Goal: Feedback & Contribution: Contribute content

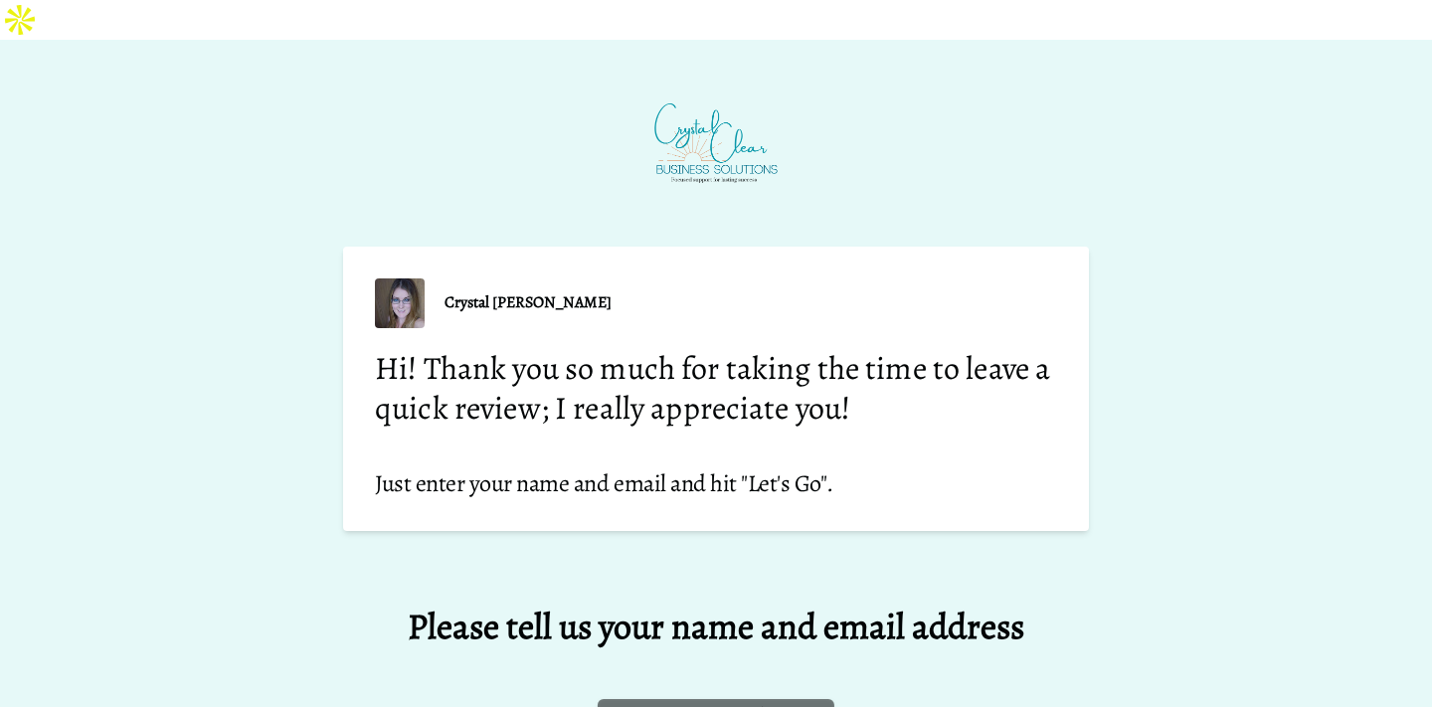
scroll to position [174, 0]
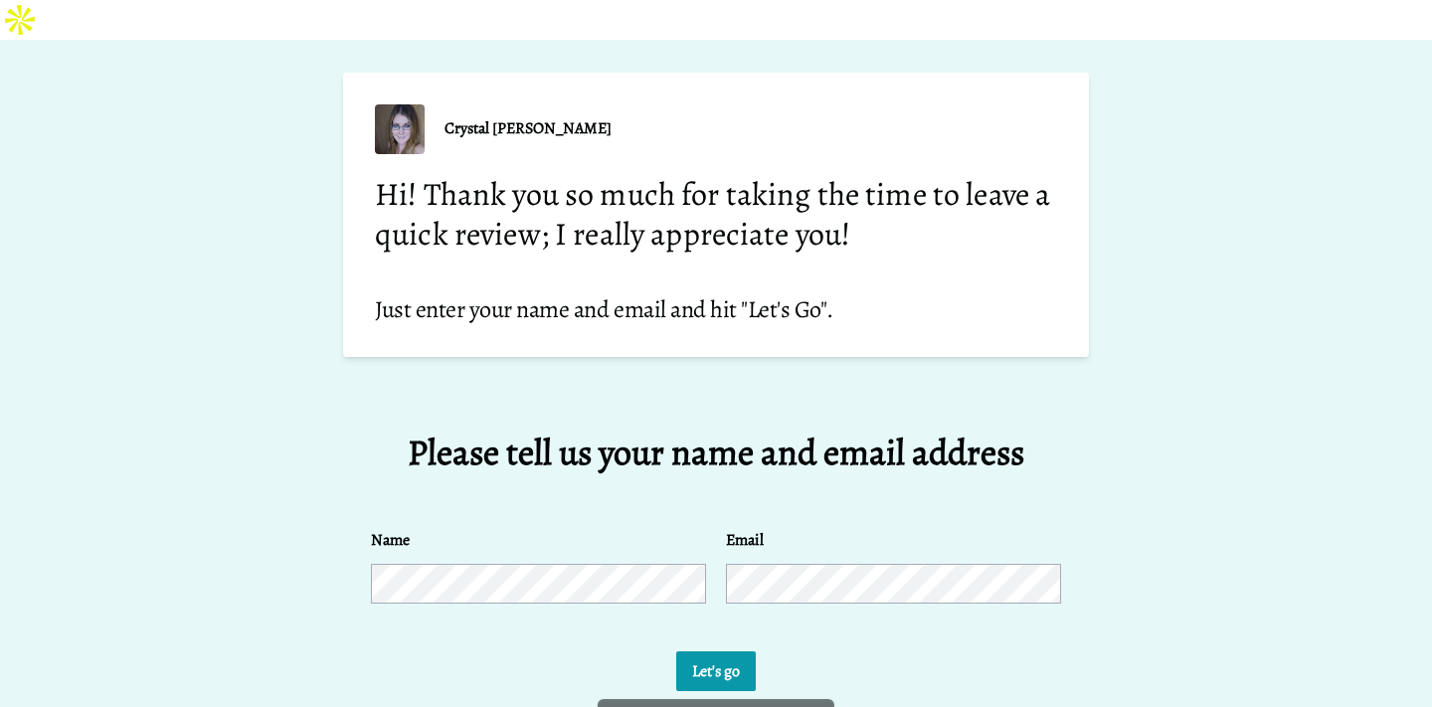
click at [694, 651] on button "Let's go" at bounding box center [716, 671] width 80 height 40
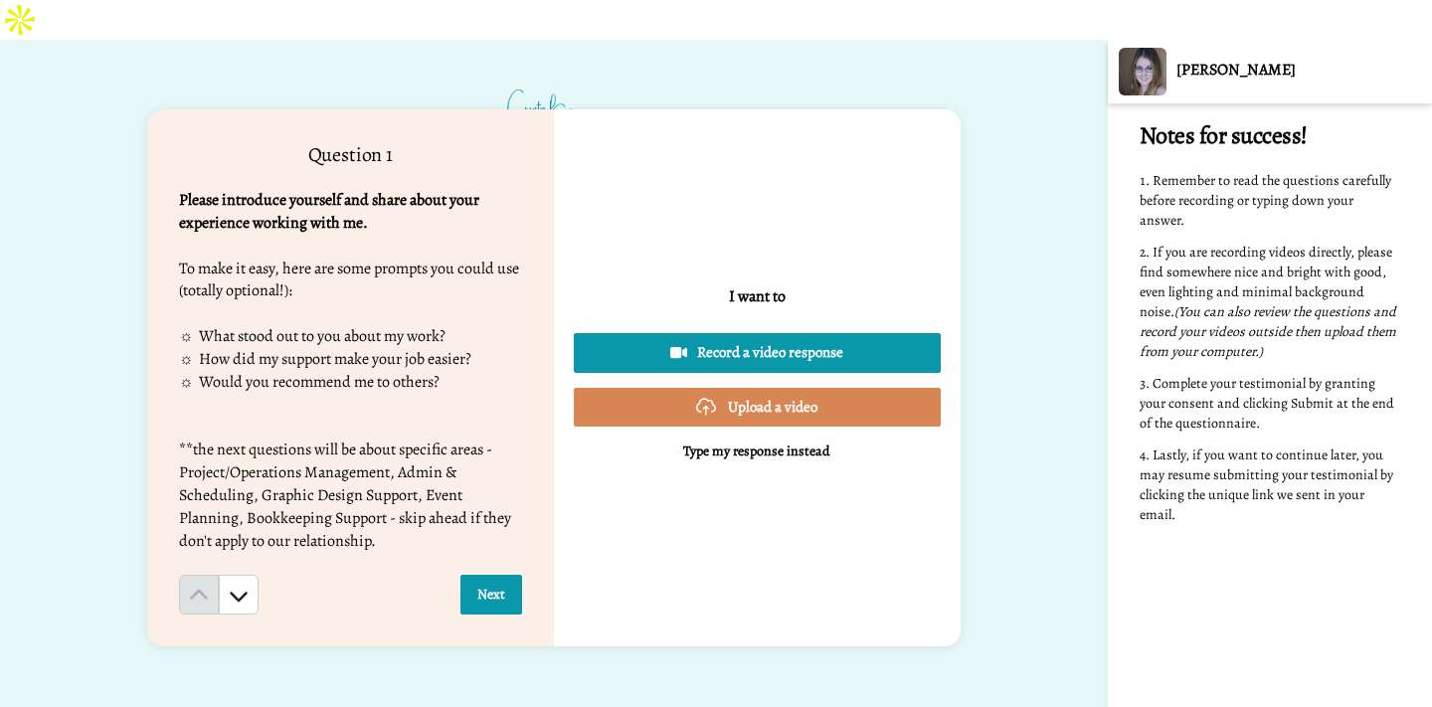
click at [504, 575] on button "Next" at bounding box center [491, 595] width 62 height 40
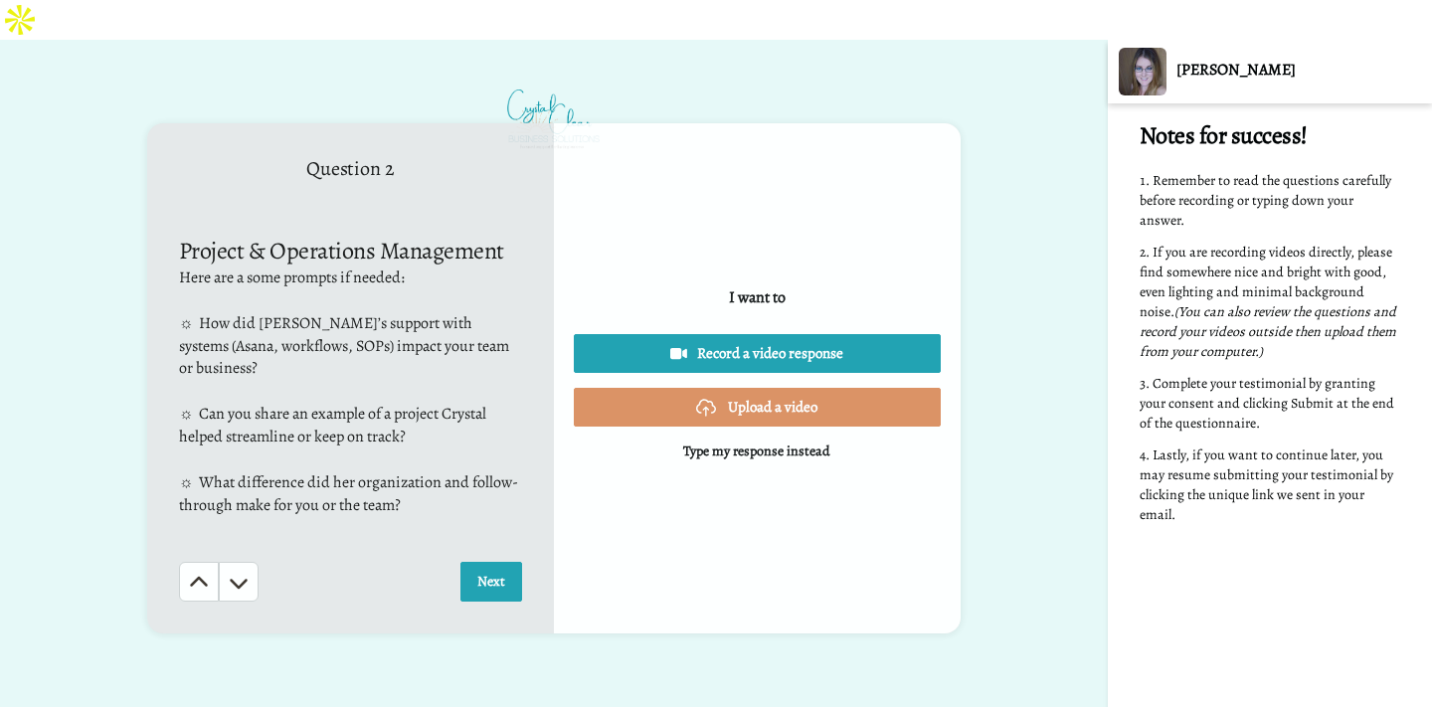
scroll to position [677, 0]
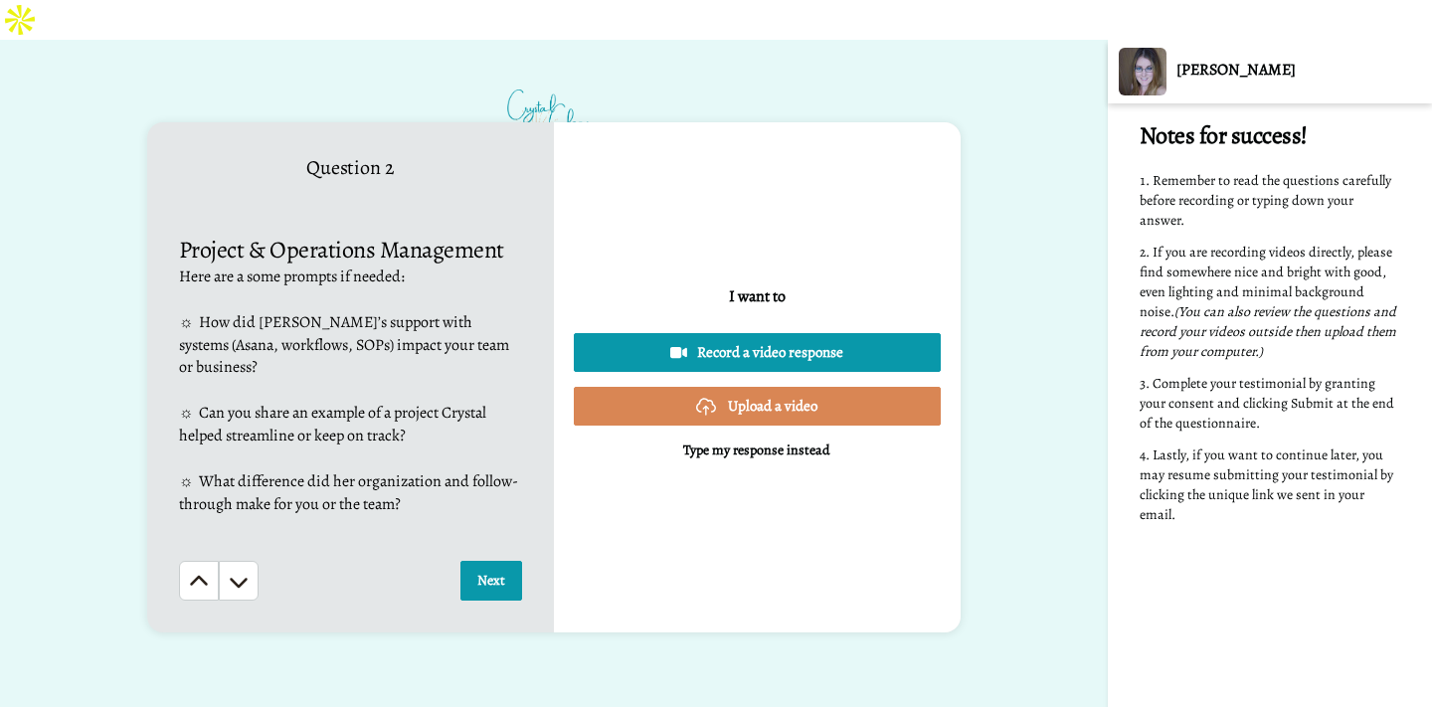
click at [489, 561] on button "Next" at bounding box center [491, 581] width 62 height 40
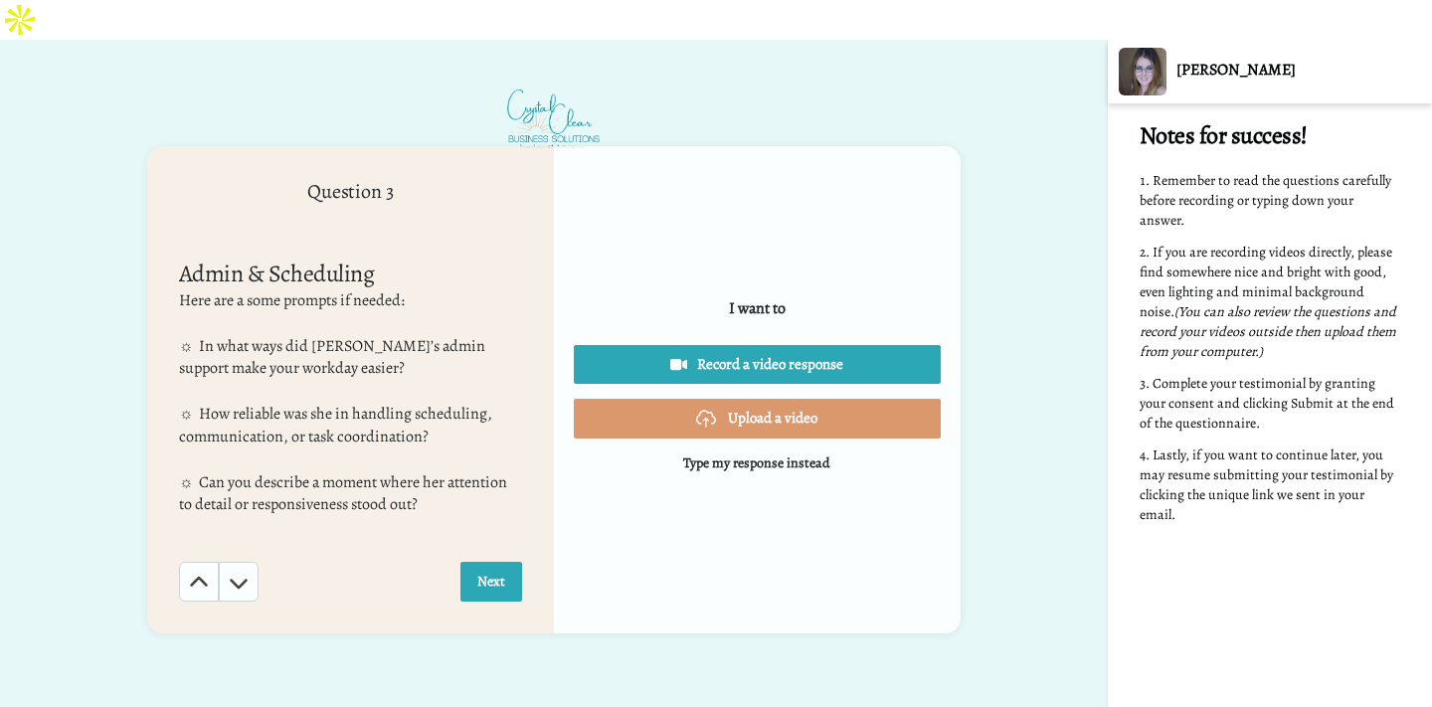
scroll to position [1353, 0]
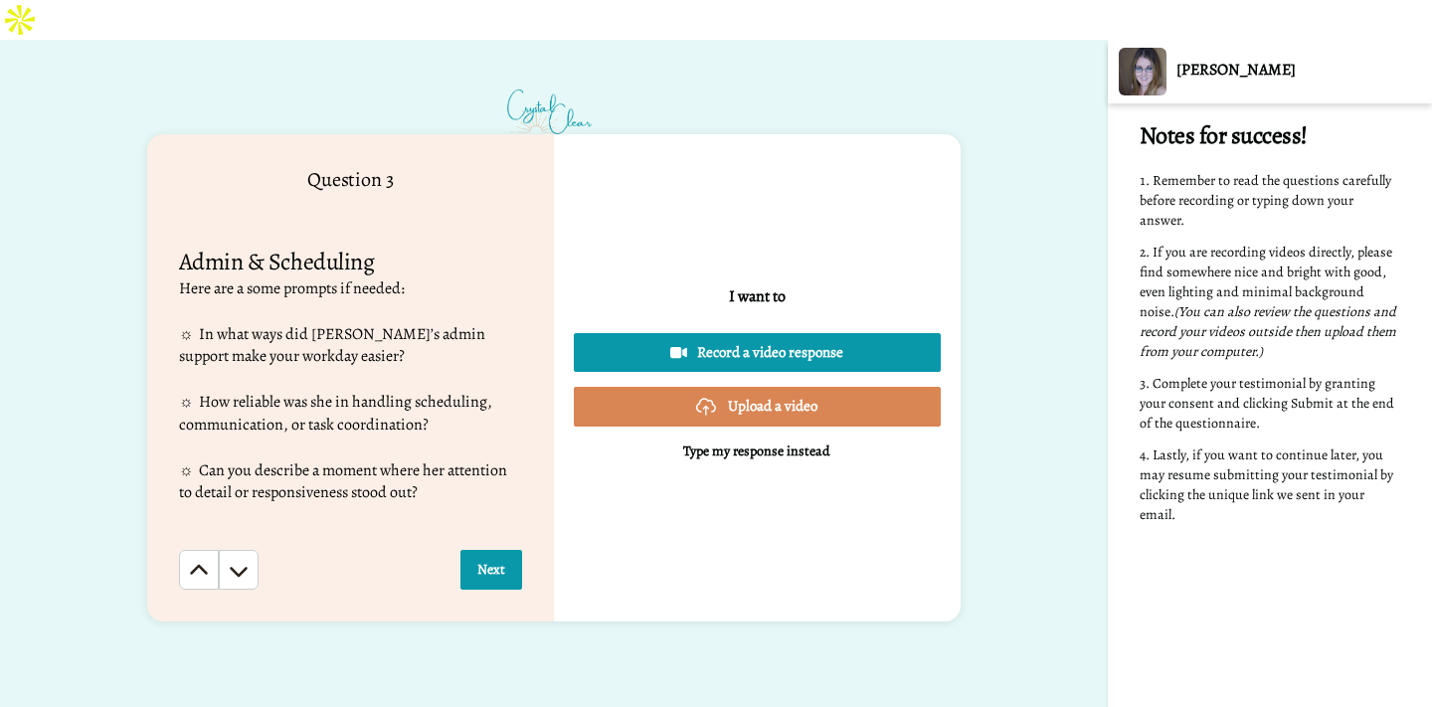
click at [490, 550] on button "Next" at bounding box center [491, 570] width 62 height 40
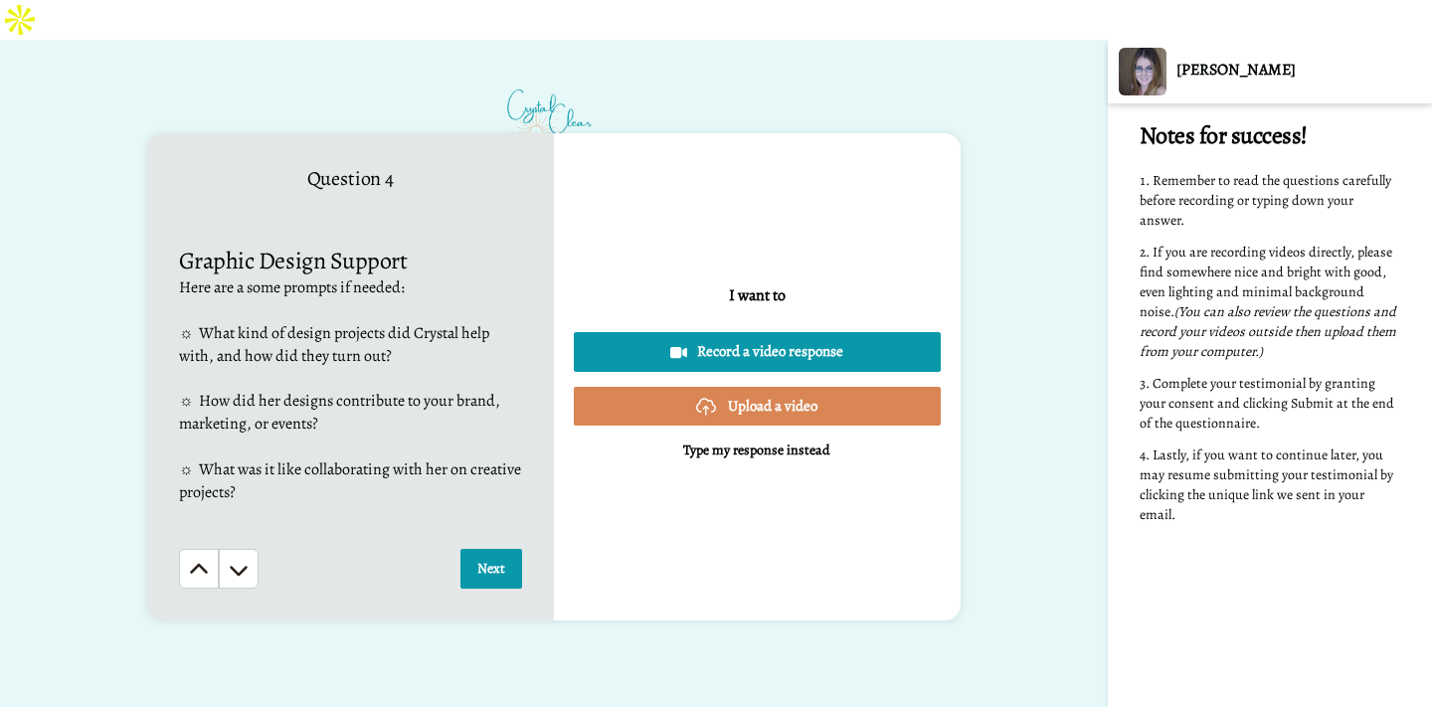
click at [490, 549] on button "Next" at bounding box center [491, 569] width 62 height 40
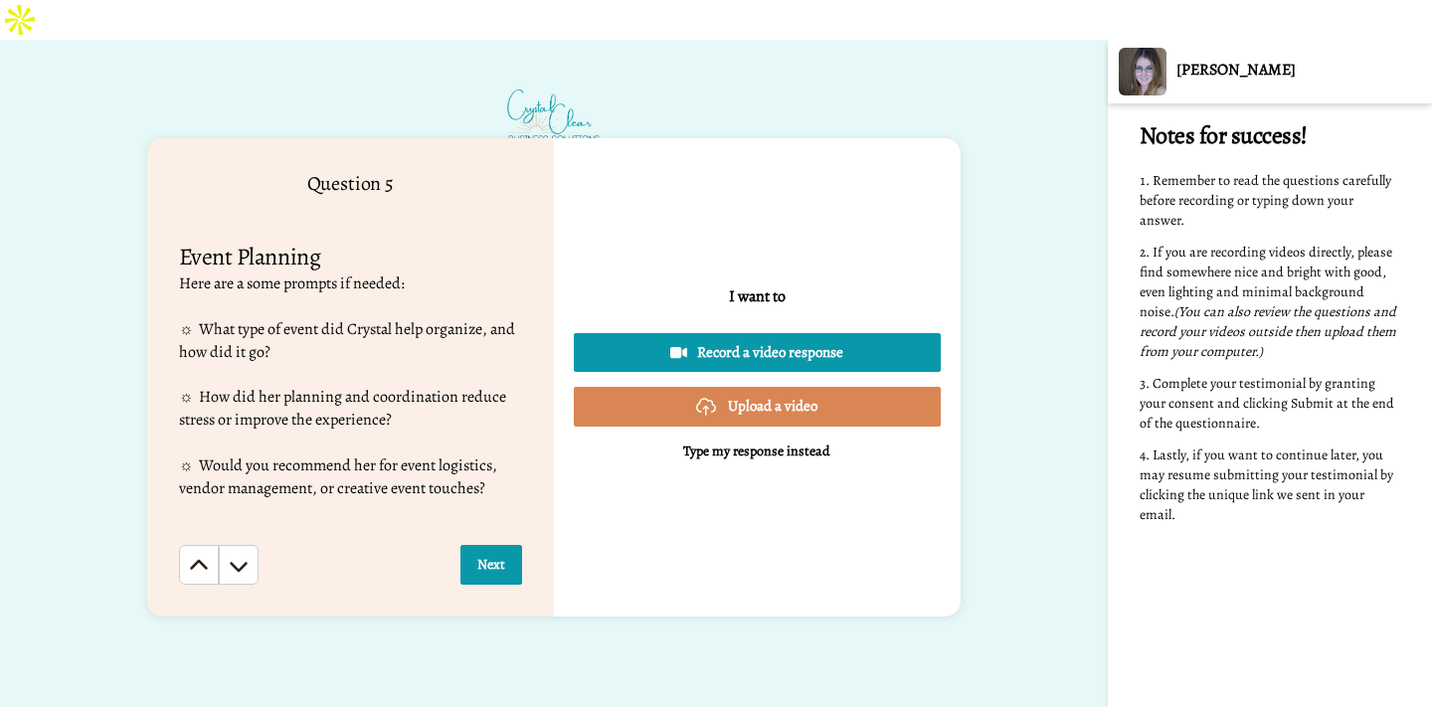
click at [490, 545] on button "Next" at bounding box center [491, 565] width 62 height 40
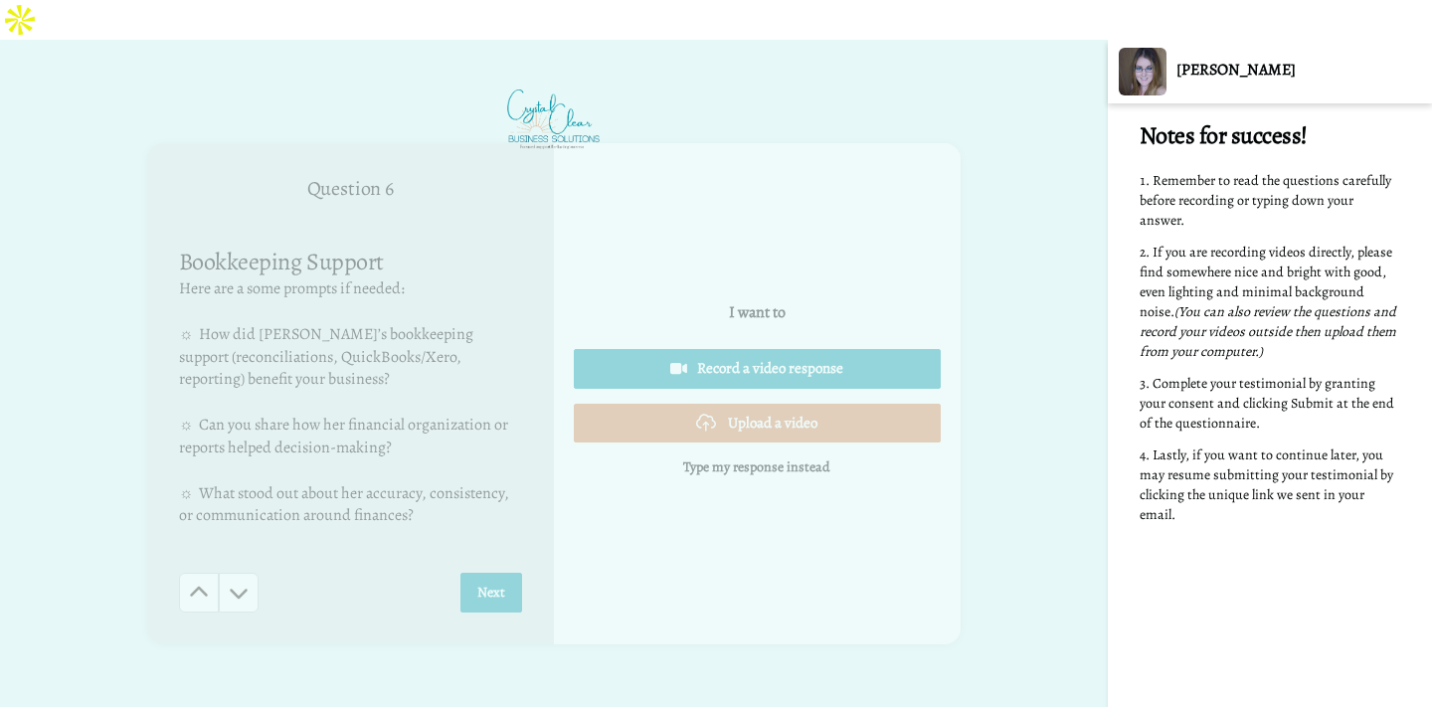
scroll to position [3383, 0]
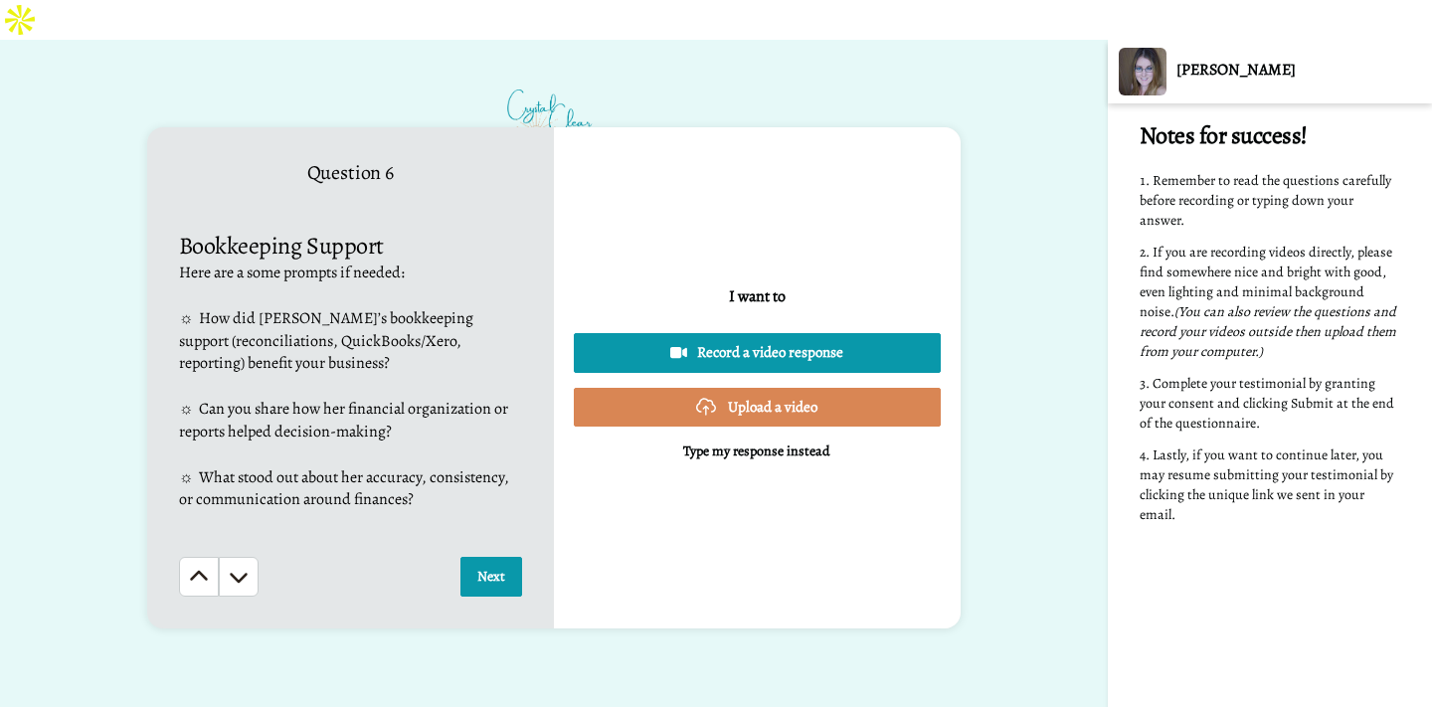
click at [490, 557] on button "Next" at bounding box center [491, 577] width 62 height 40
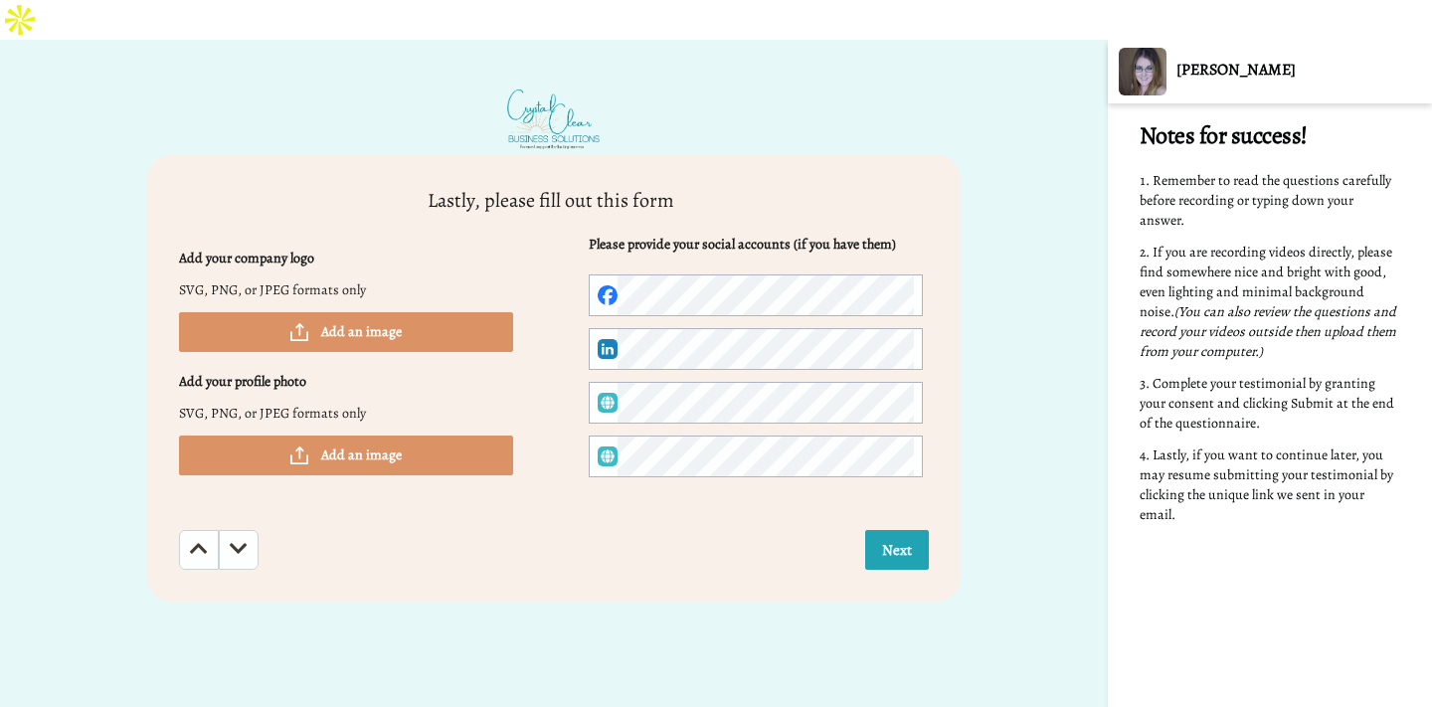
scroll to position [4060, 0]
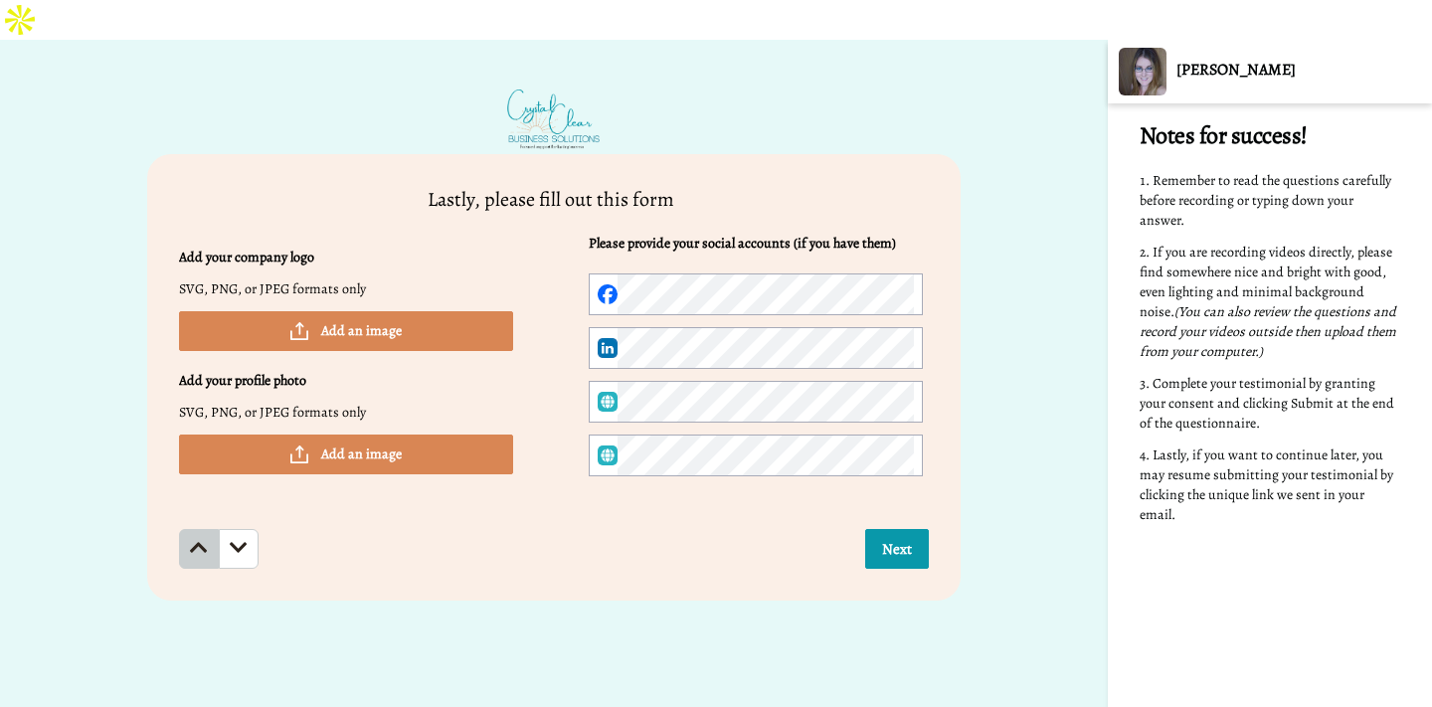
click at [202, 538] on icon at bounding box center [199, 548] width 18 height 20
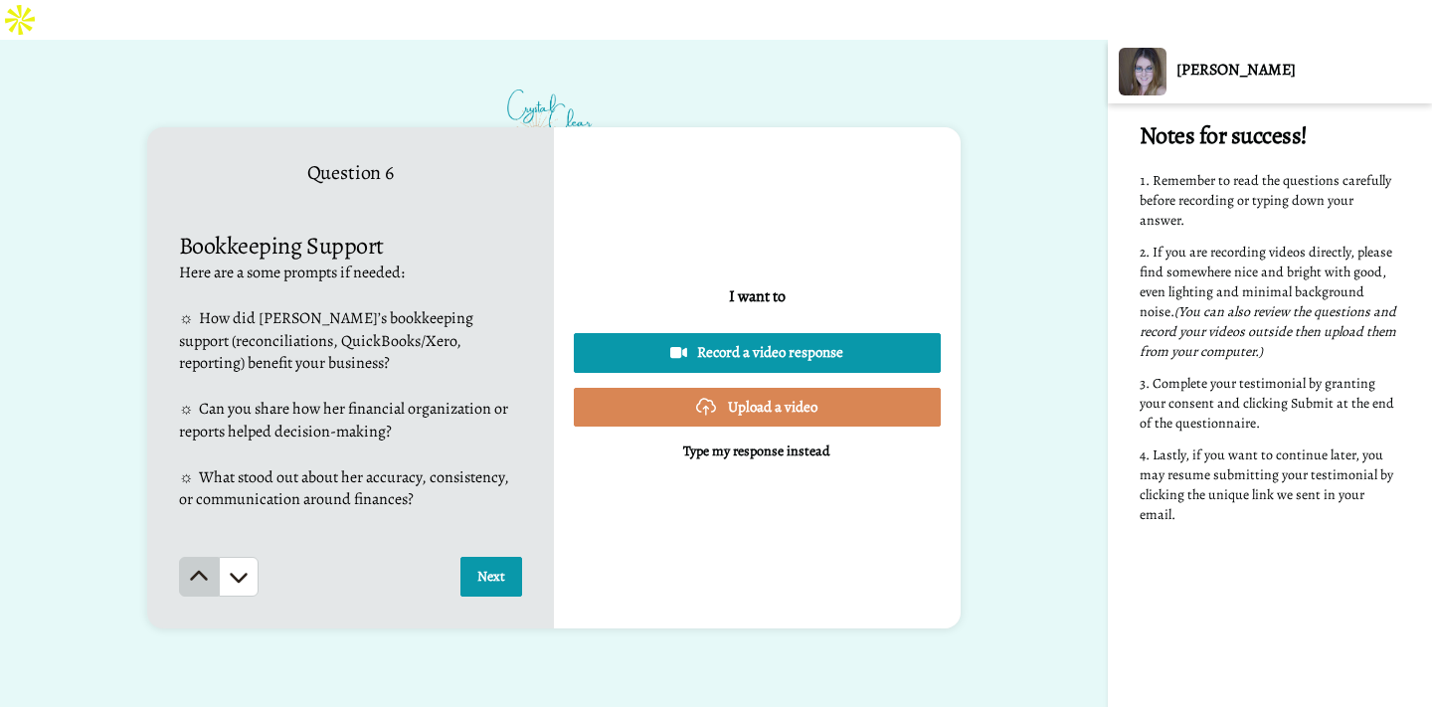
click at [205, 567] on icon at bounding box center [199, 577] width 20 height 20
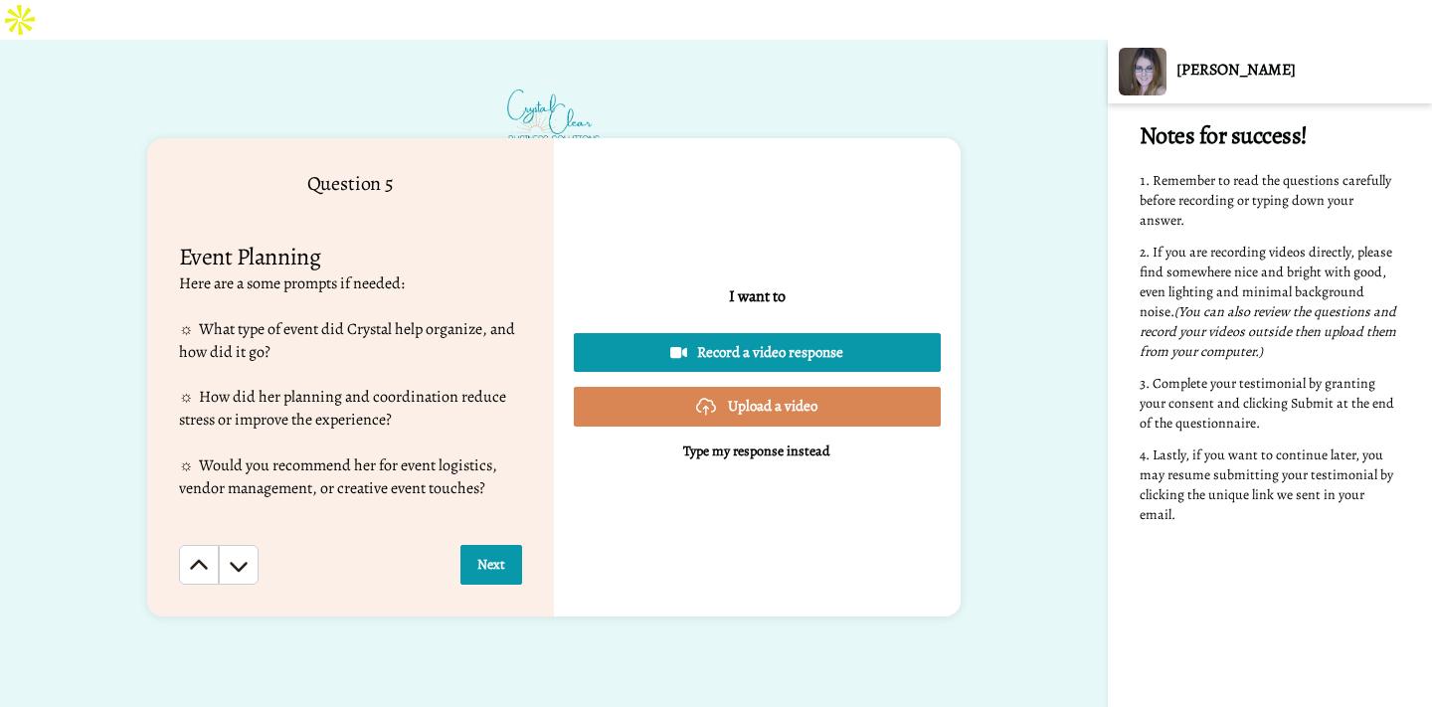
click at [205, 556] on icon at bounding box center [199, 566] width 20 height 20
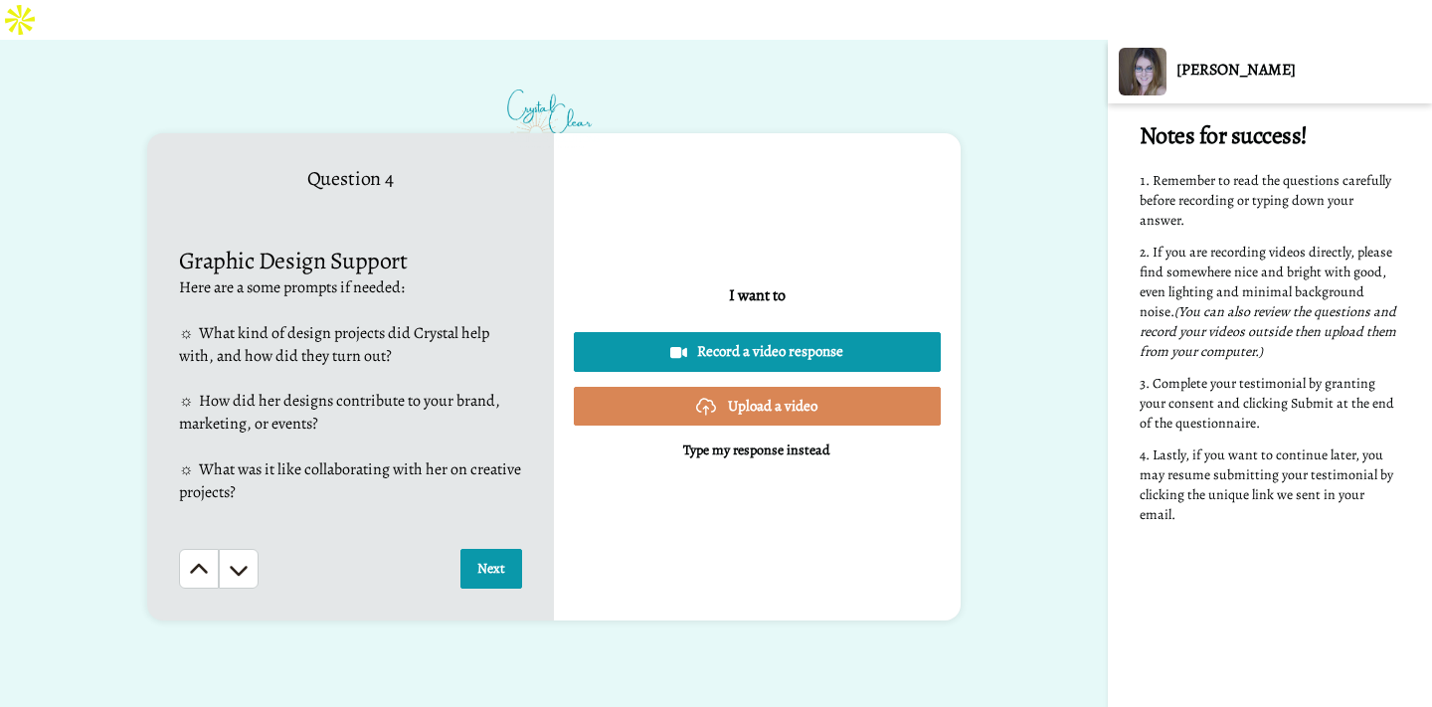
click at [205, 564] on icon at bounding box center [199, 569] width 18 height 10
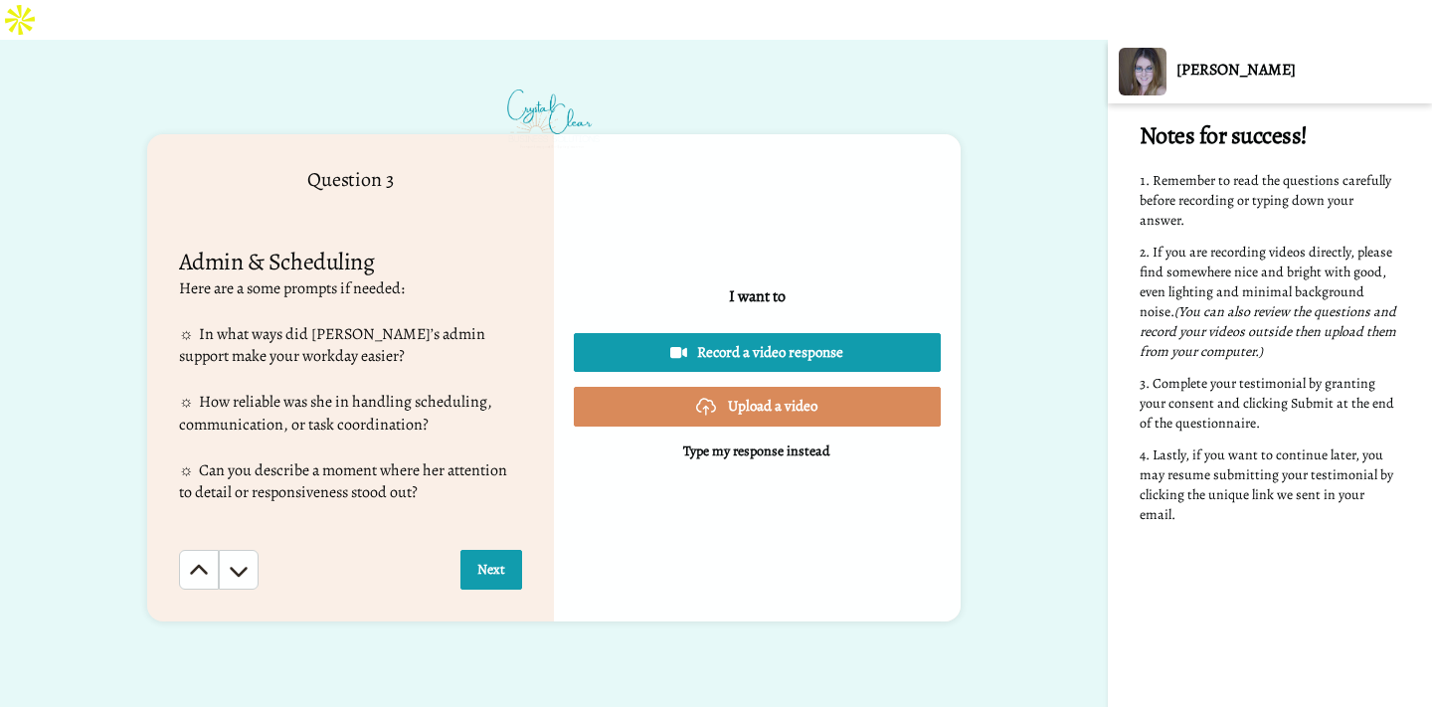
click at [205, 564] on icon at bounding box center [199, 569] width 18 height 10
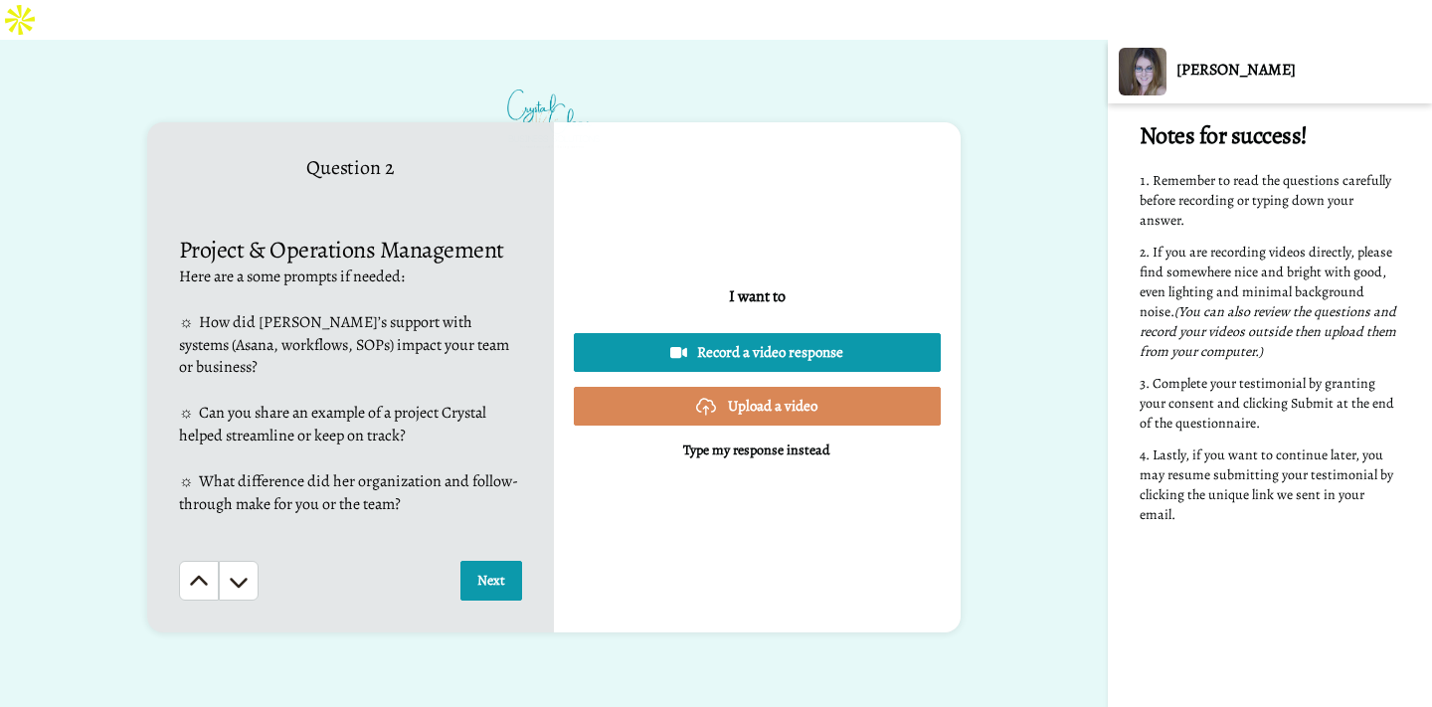
click at [205, 575] on icon at bounding box center [199, 580] width 18 height 10
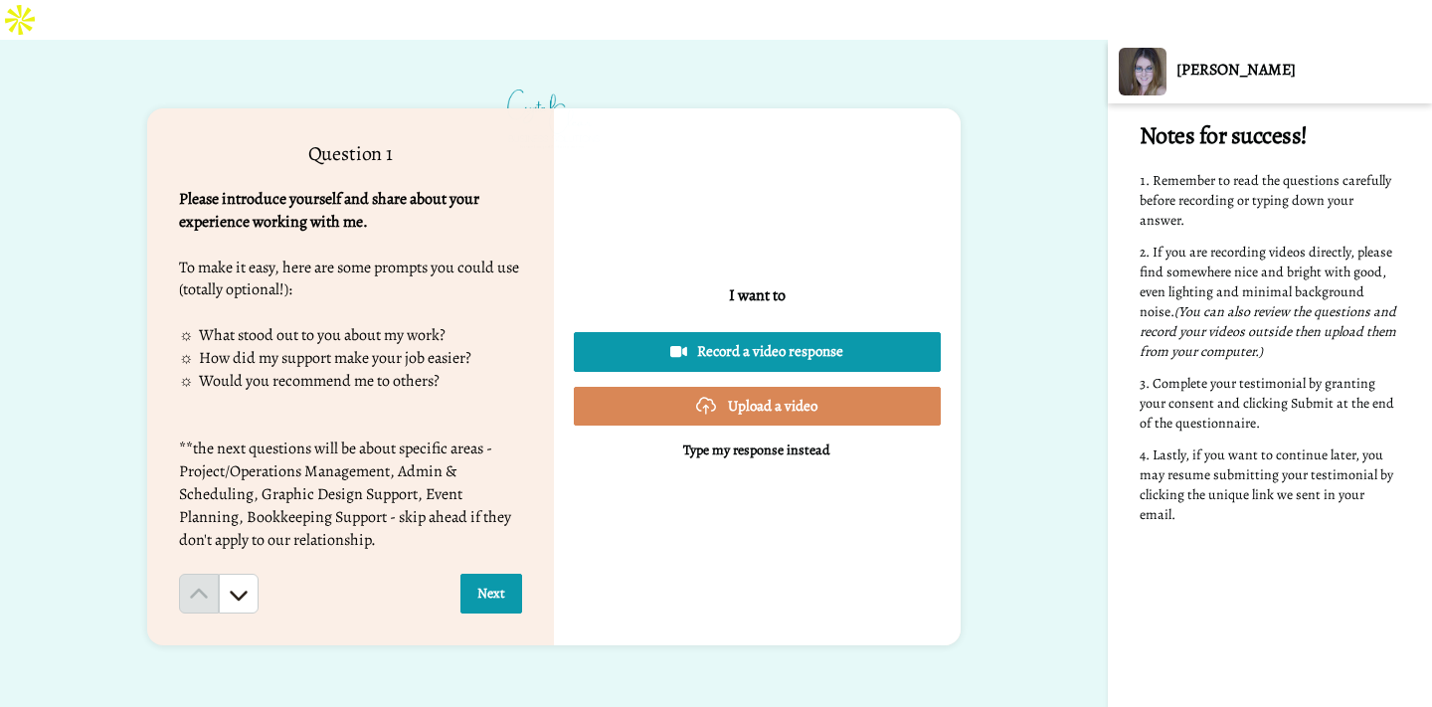
scroll to position [0, 0]
click at [237, 553] on p "﻿" at bounding box center [350, 564] width 343 height 23
click at [237, 575] on button at bounding box center [239, 595] width 40 height 40
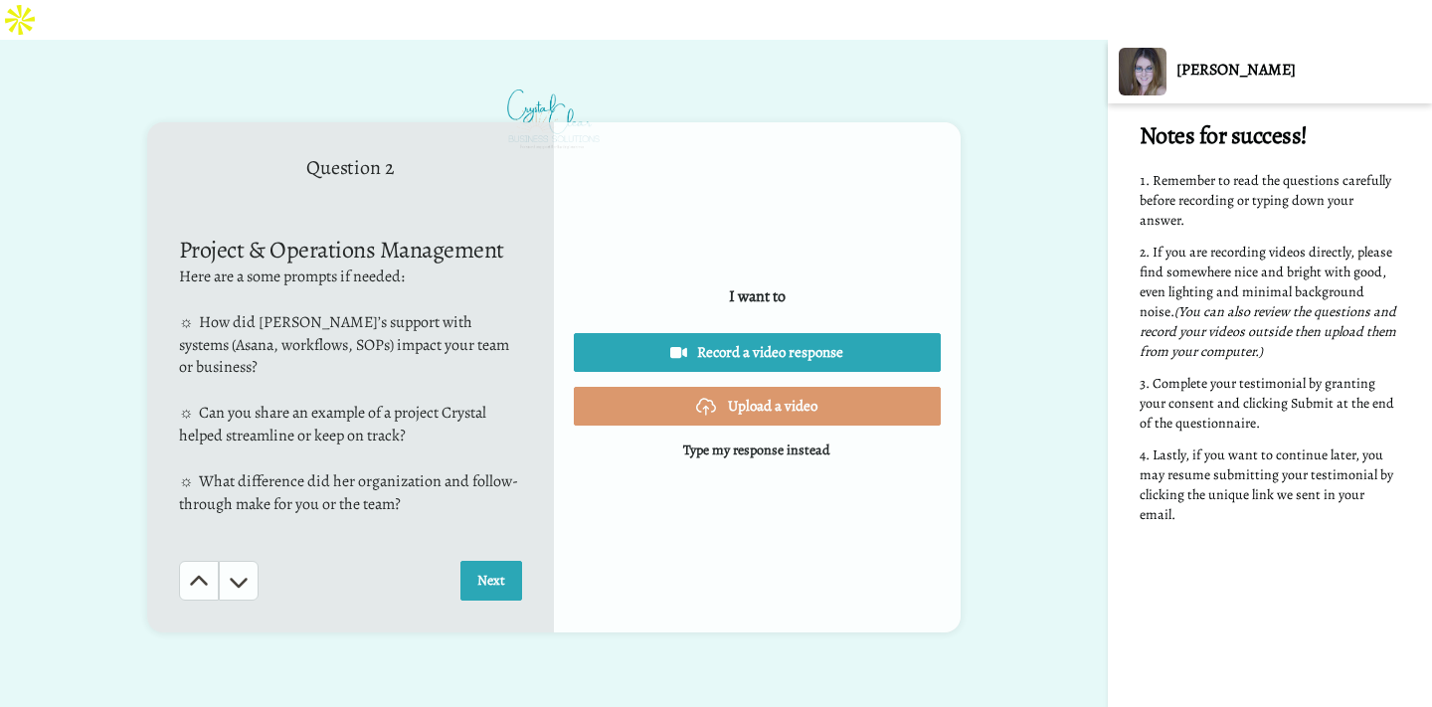
scroll to position [677, 0]
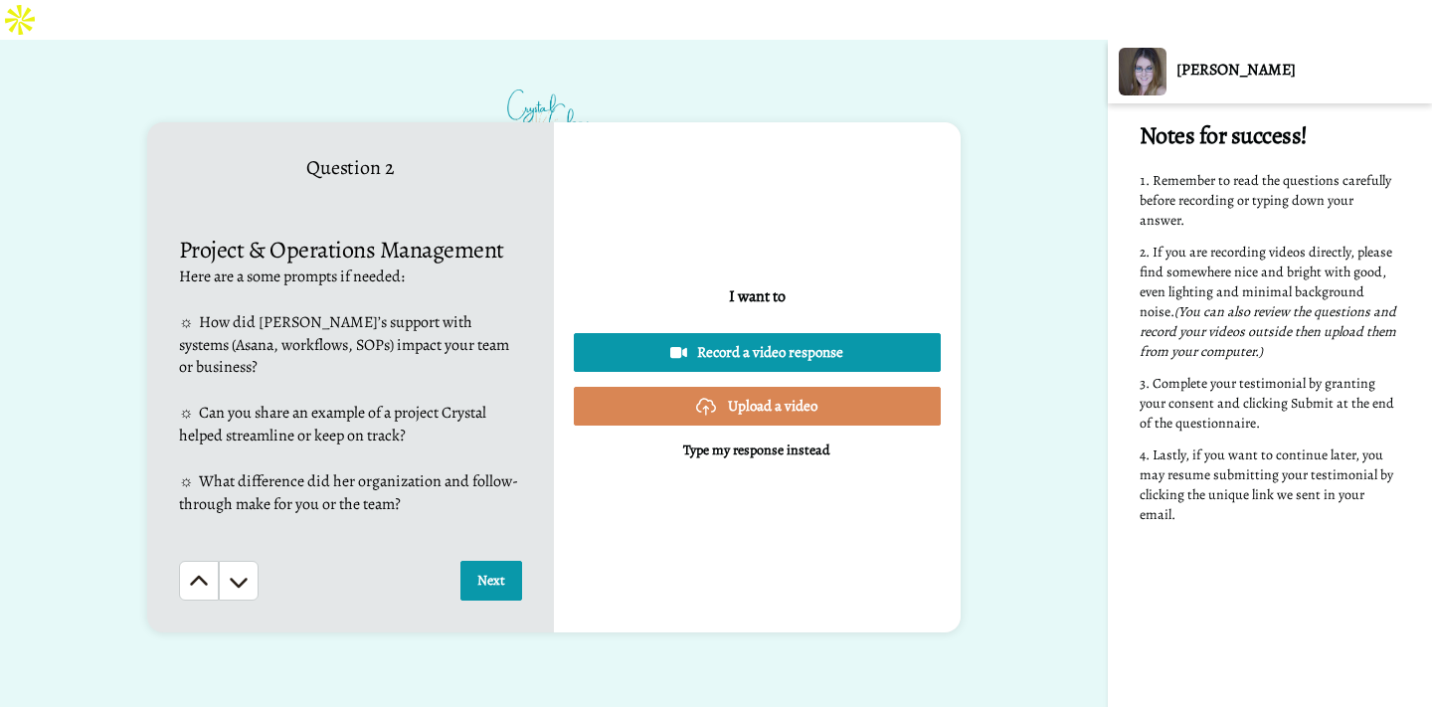
click at [357, 311] on span "☼ How did [PERSON_NAME]’s support with systems (Asana, workflows, SOPs) impact …" at bounding box center [345, 345] width 333 height 68
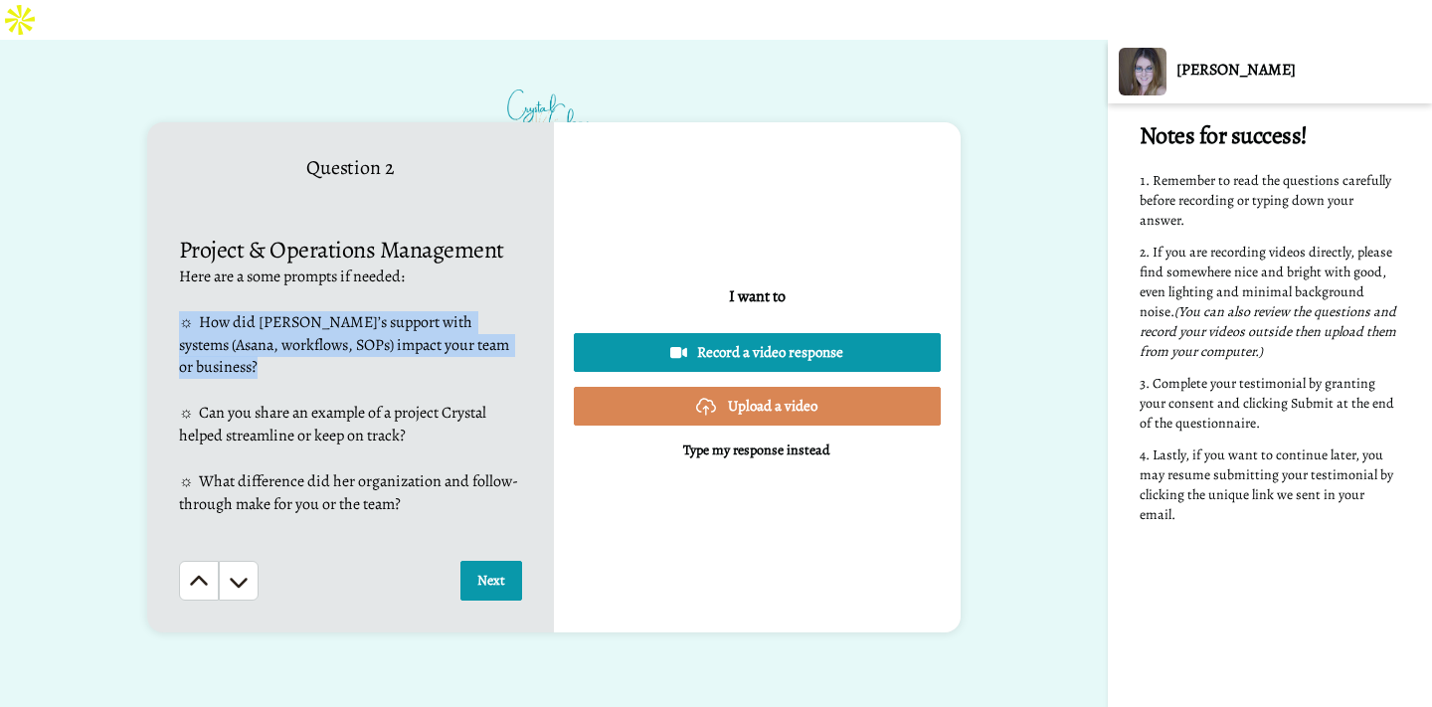
click at [357, 311] on span "☼ How did [PERSON_NAME]’s support with systems (Asana, workflows, SOPs) impact …" at bounding box center [345, 345] width 333 height 68
copy span "☼ How did [PERSON_NAME]’s support with systems (Asana, workflows, SOPs) impact …"
click at [774, 441] on p "Type my response instead" at bounding box center [756, 451] width 147 height 20
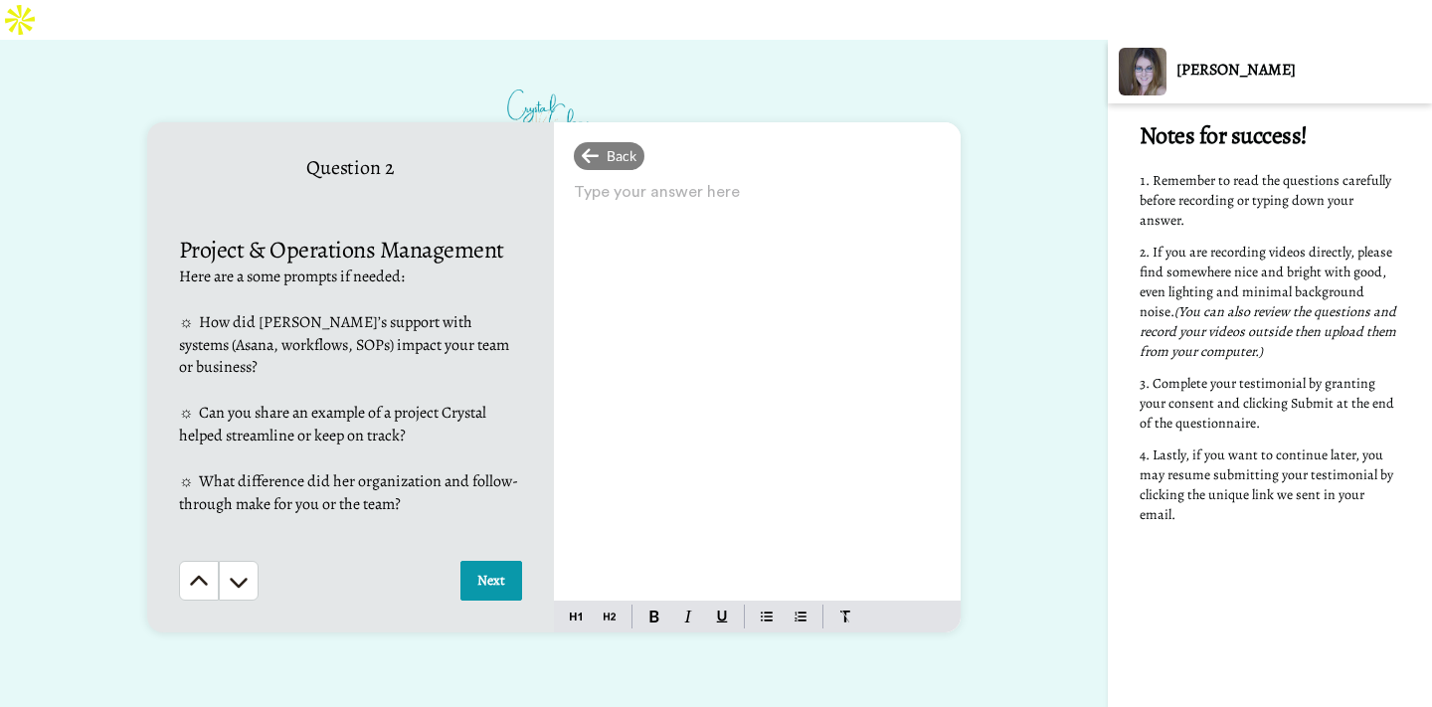
click at [774, 419] on div "Type your answer here ﻿" at bounding box center [757, 389] width 407 height 423
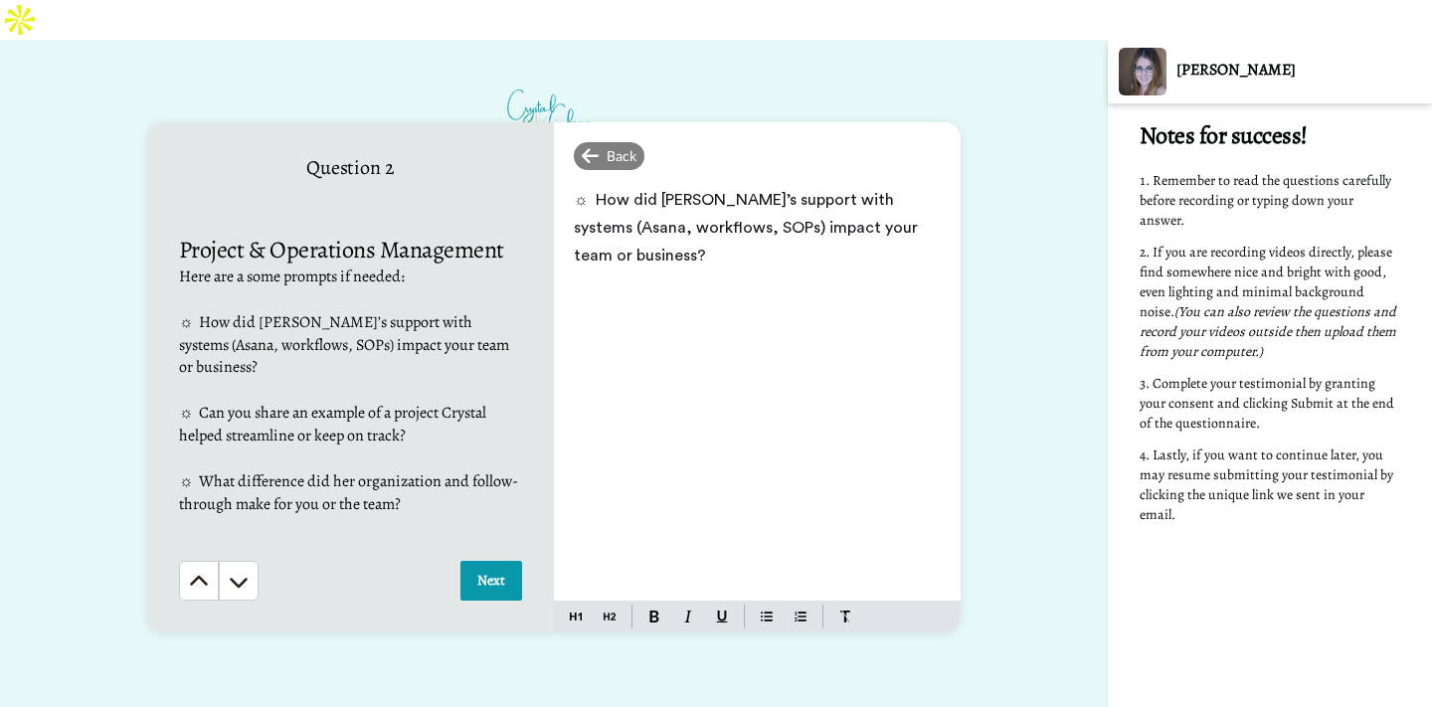
click at [621, 186] on p "☼ How did [PERSON_NAME]’s support with systems (Asana, workflows, SOPs) impact …" at bounding box center [757, 228] width 367 height 84
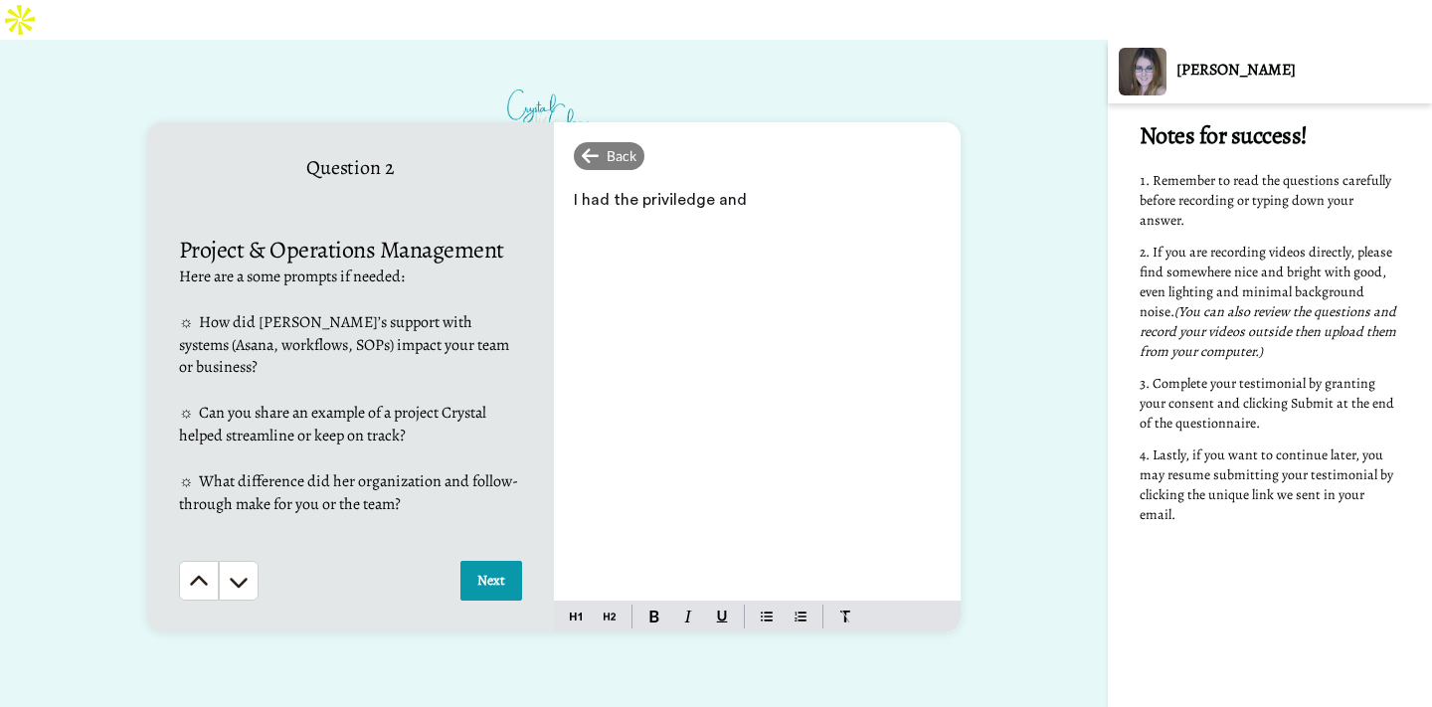
click at [672, 192] on span "I had the priviledge and" at bounding box center [660, 200] width 173 height 16
click at [823, 186] on p "I had the privilege and" at bounding box center [757, 200] width 367 height 28
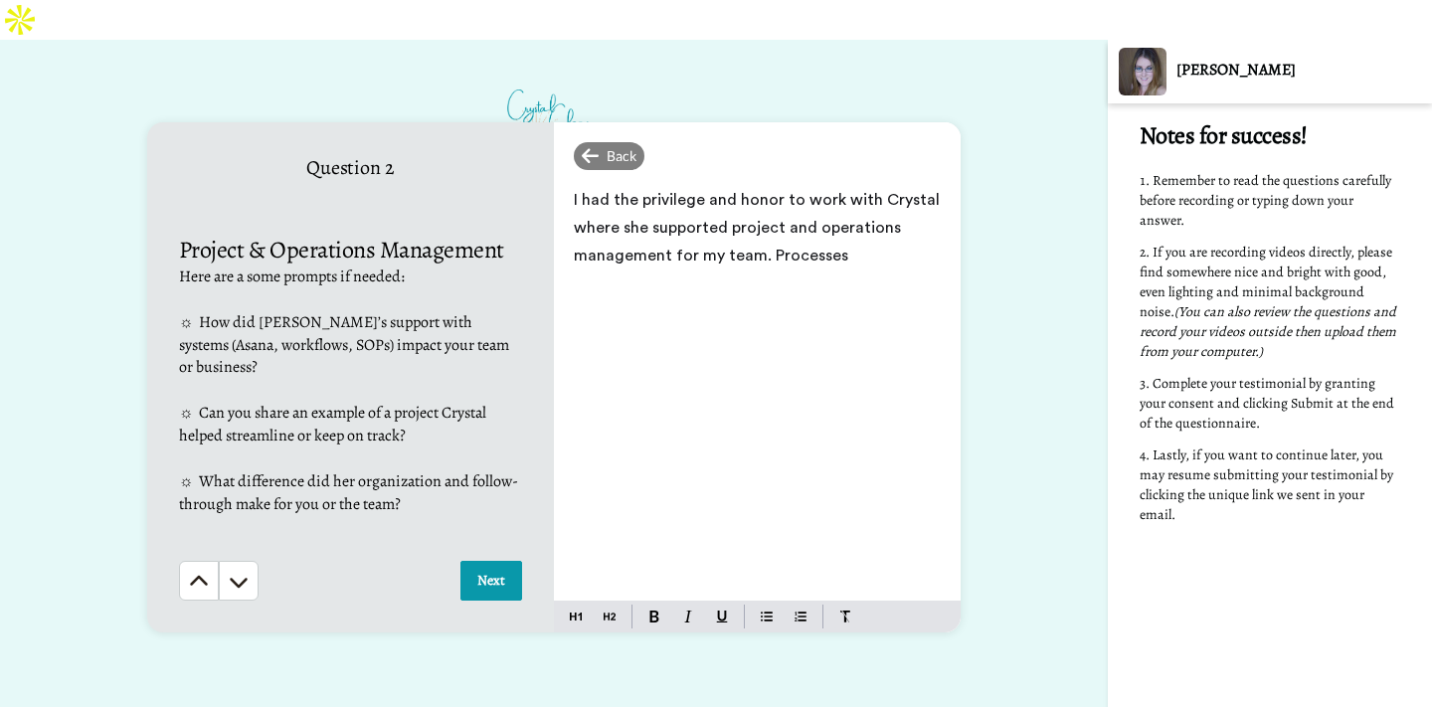
click at [776, 222] on span "I had the privilege and honor to work with Crystal where she supported project …" at bounding box center [759, 228] width 370 height 72
click at [824, 260] on p "I had the privilege and honor to work with Crystal where she supported project …" at bounding box center [757, 241] width 367 height 111
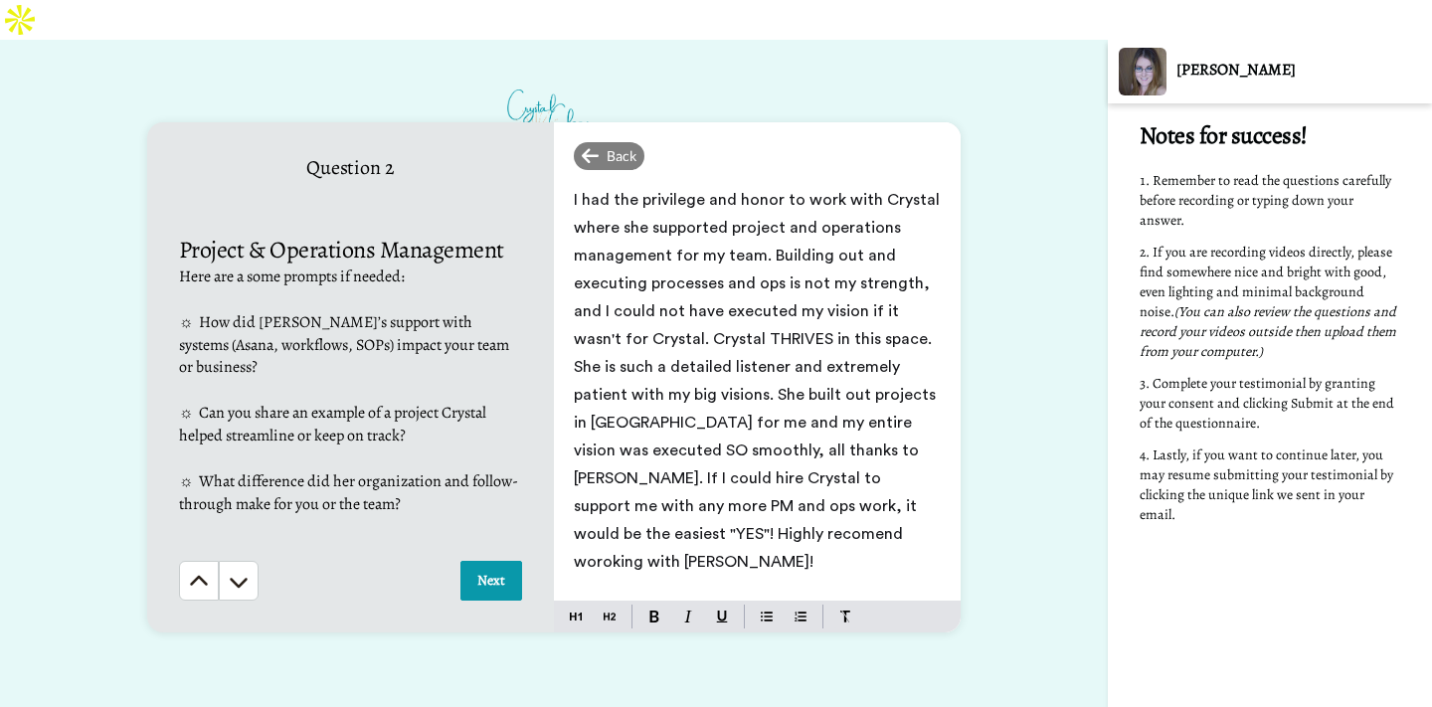
click at [618, 502] on span "I had the privilege and honor to work with Crystal where she supported project …" at bounding box center [759, 381] width 370 height 378
click at [842, 480] on span "I had the privilege and honor to work with Crystal where she supported project …" at bounding box center [759, 381] width 370 height 378
click at [707, 496] on span "I had the privilege and honor to work with Crystal where she supported project …" at bounding box center [759, 381] width 370 height 378
click at [705, 502] on span "I had the privilege and honor to work with Crystal where she supported project …" at bounding box center [759, 381] width 370 height 378
click at [698, 507] on span "I had the privilege and honor to work with Crystal where she supported project …" at bounding box center [759, 381] width 370 height 378
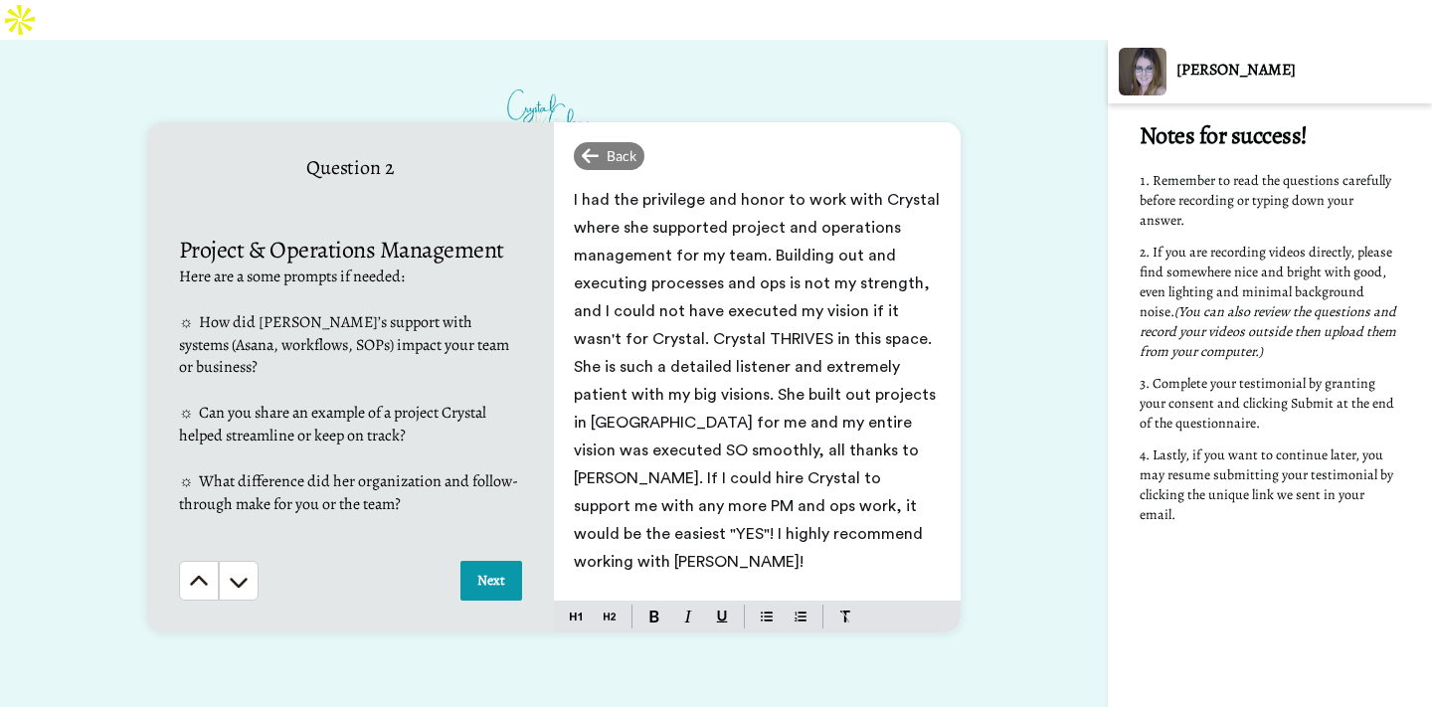
click at [595, 396] on span "I had the privilege and honor to work with Crystal where she supported project …" at bounding box center [759, 381] width 370 height 378
click at [791, 424] on span "I had the privilege and honor to work with Crystal where she supported project …" at bounding box center [759, 381] width 370 height 378
click at [892, 454] on span "I had the privilege and honor to work with Crystal where she supported project …" at bounding box center [759, 381] width 370 height 378
click at [618, 482] on span "I had the privilege and honor to work with Crystal where she supported project …" at bounding box center [759, 381] width 370 height 378
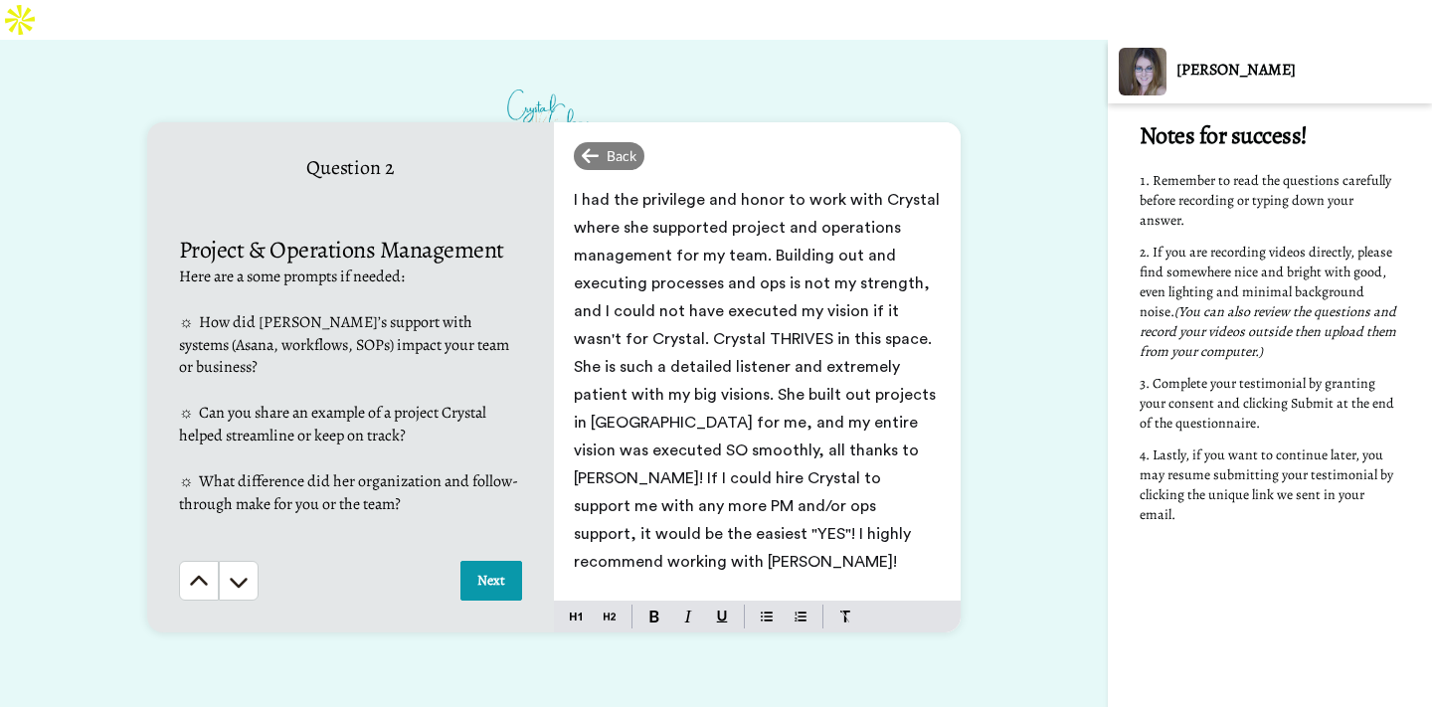
click at [494, 561] on button "Next" at bounding box center [491, 581] width 62 height 40
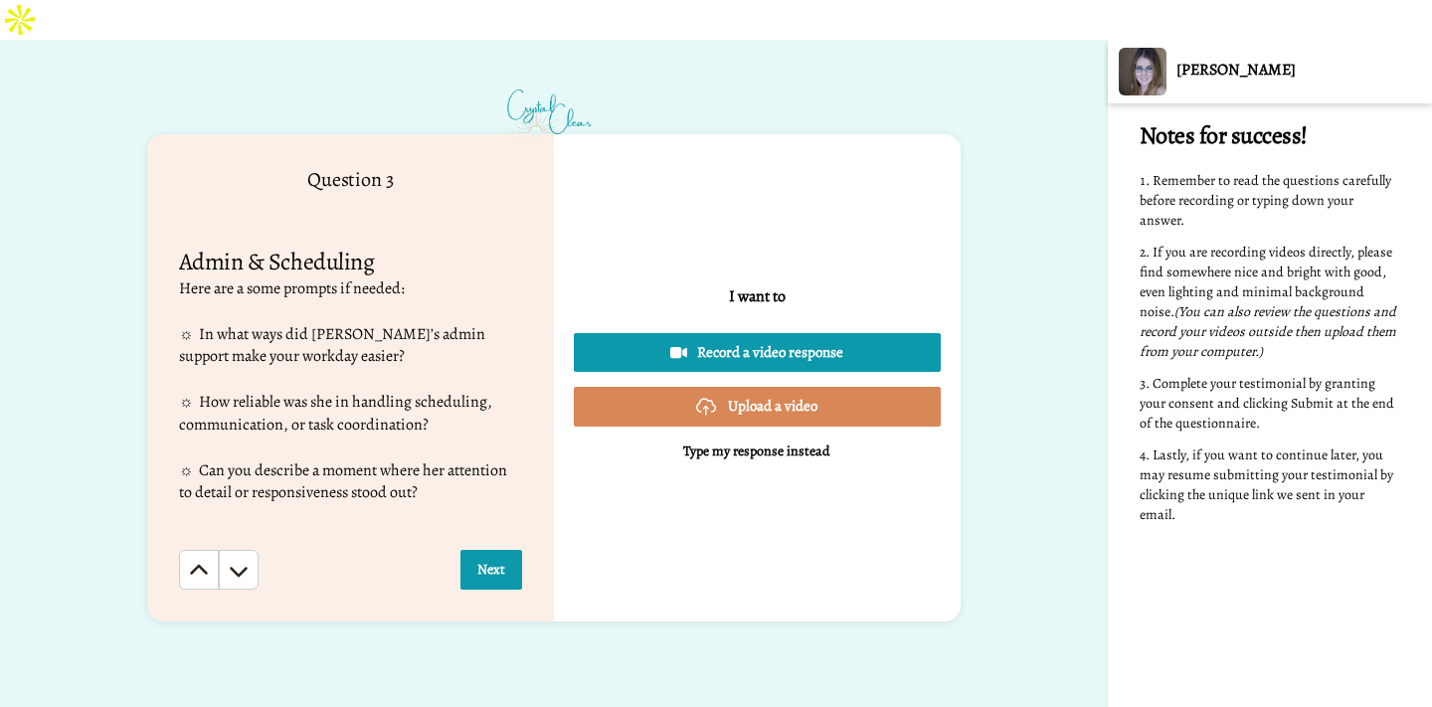
scroll to position [1353, 0]
click at [502, 550] on button "Next" at bounding box center [491, 570] width 62 height 40
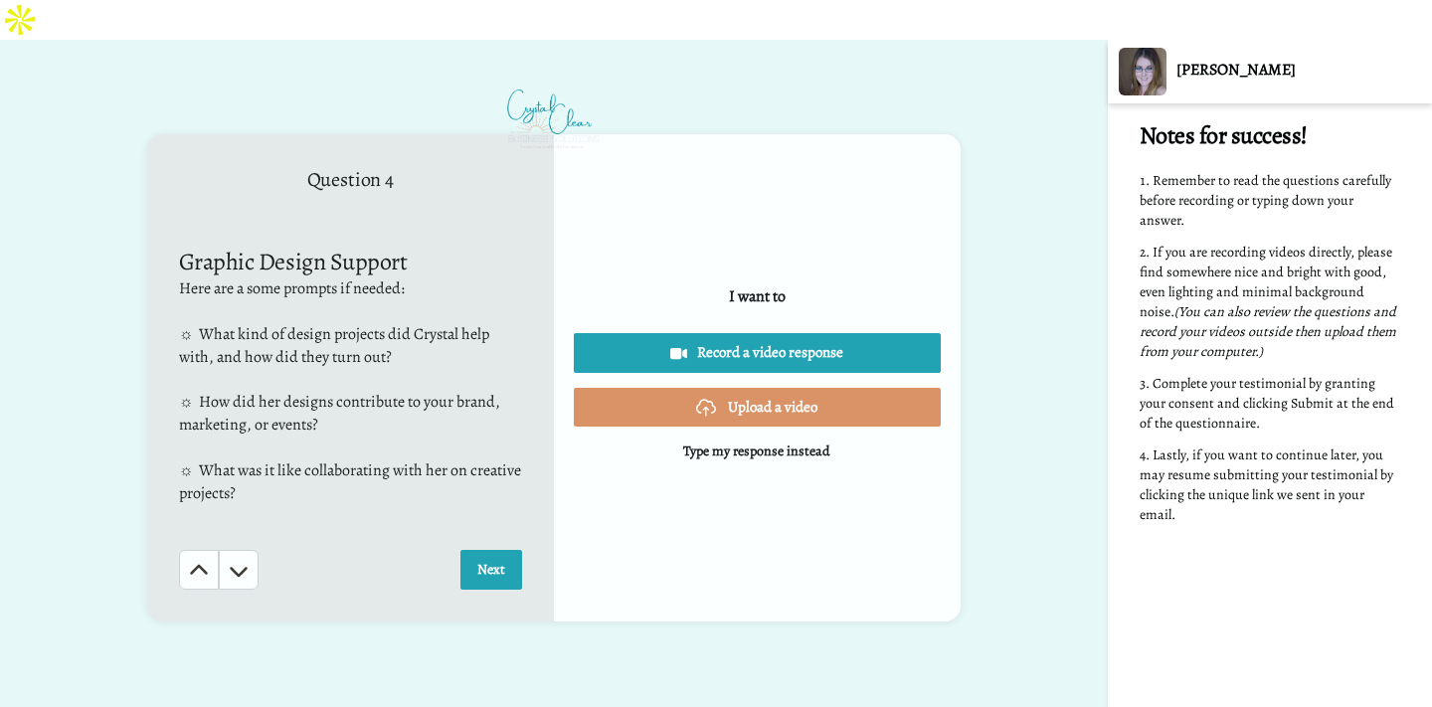
scroll to position [2031, 0]
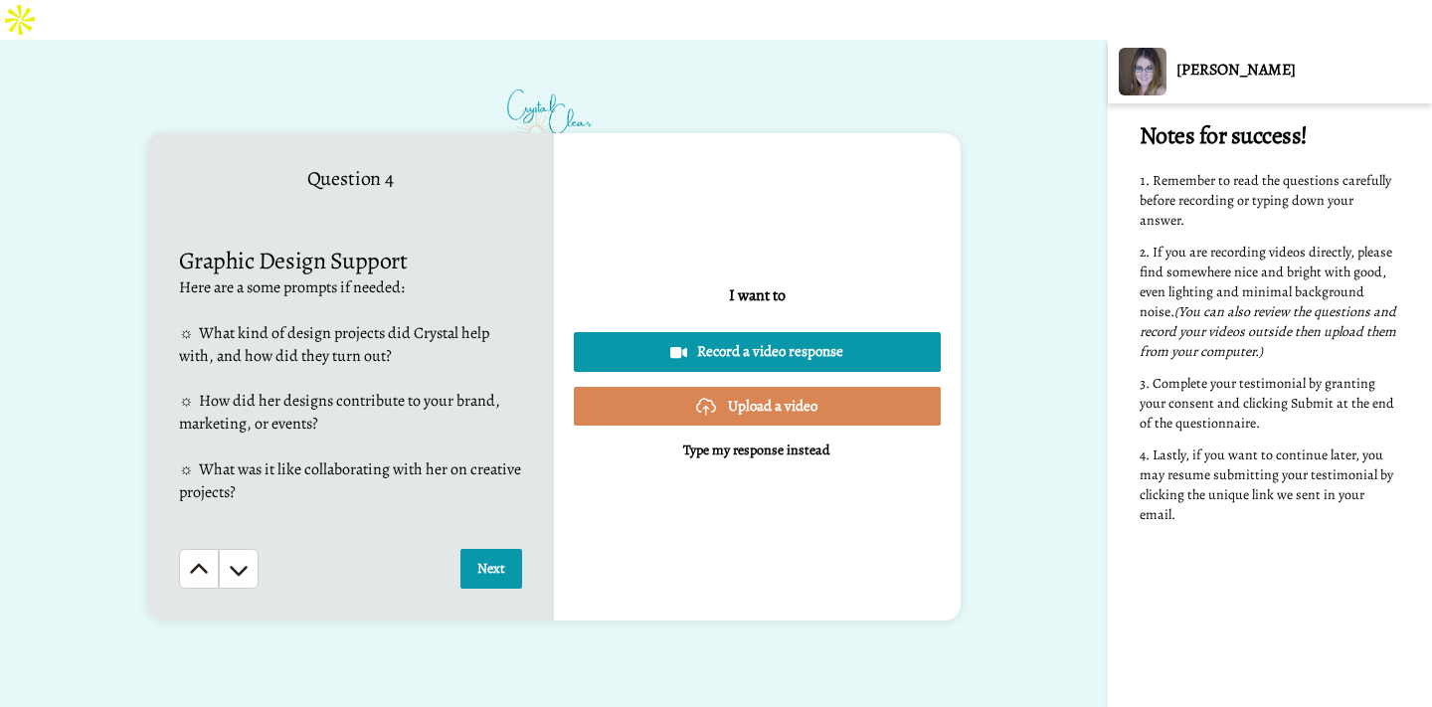
click at [502, 549] on button "Next" at bounding box center [491, 569] width 62 height 40
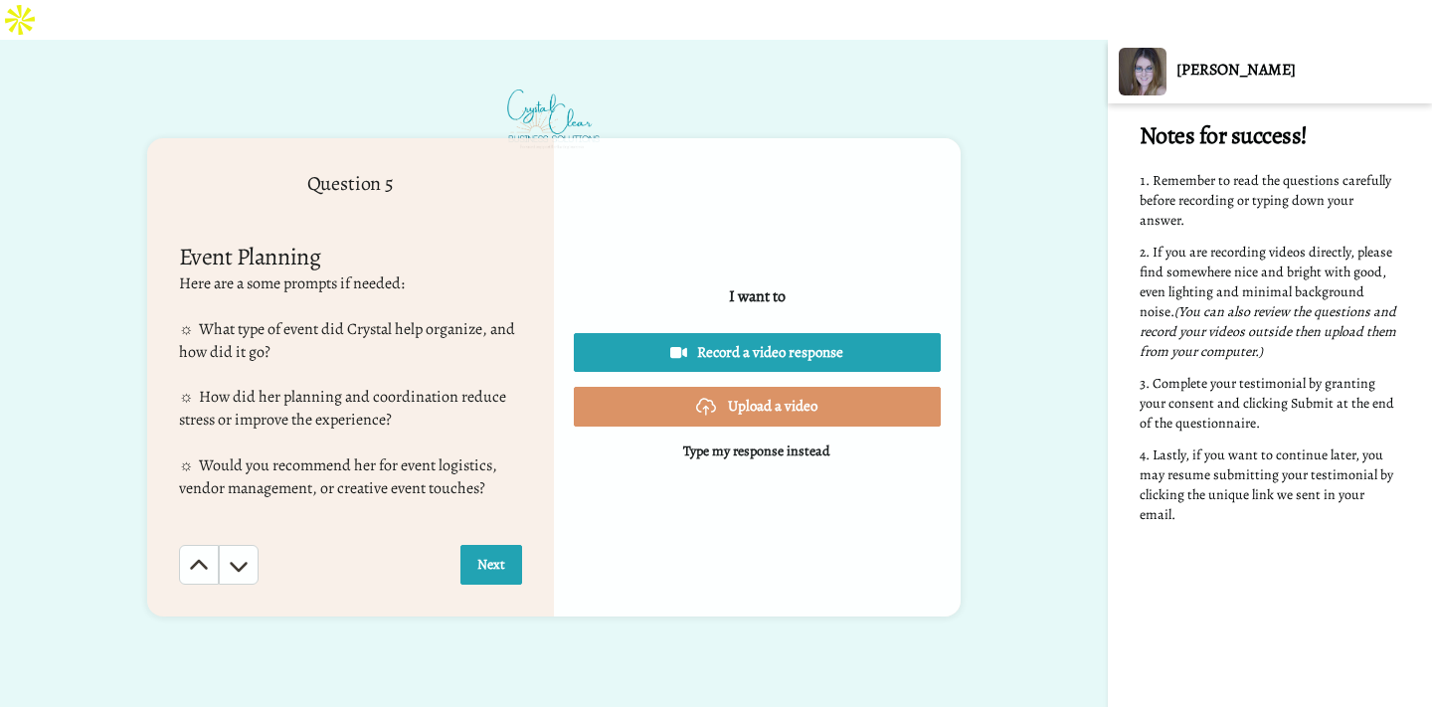
scroll to position [2707, 0]
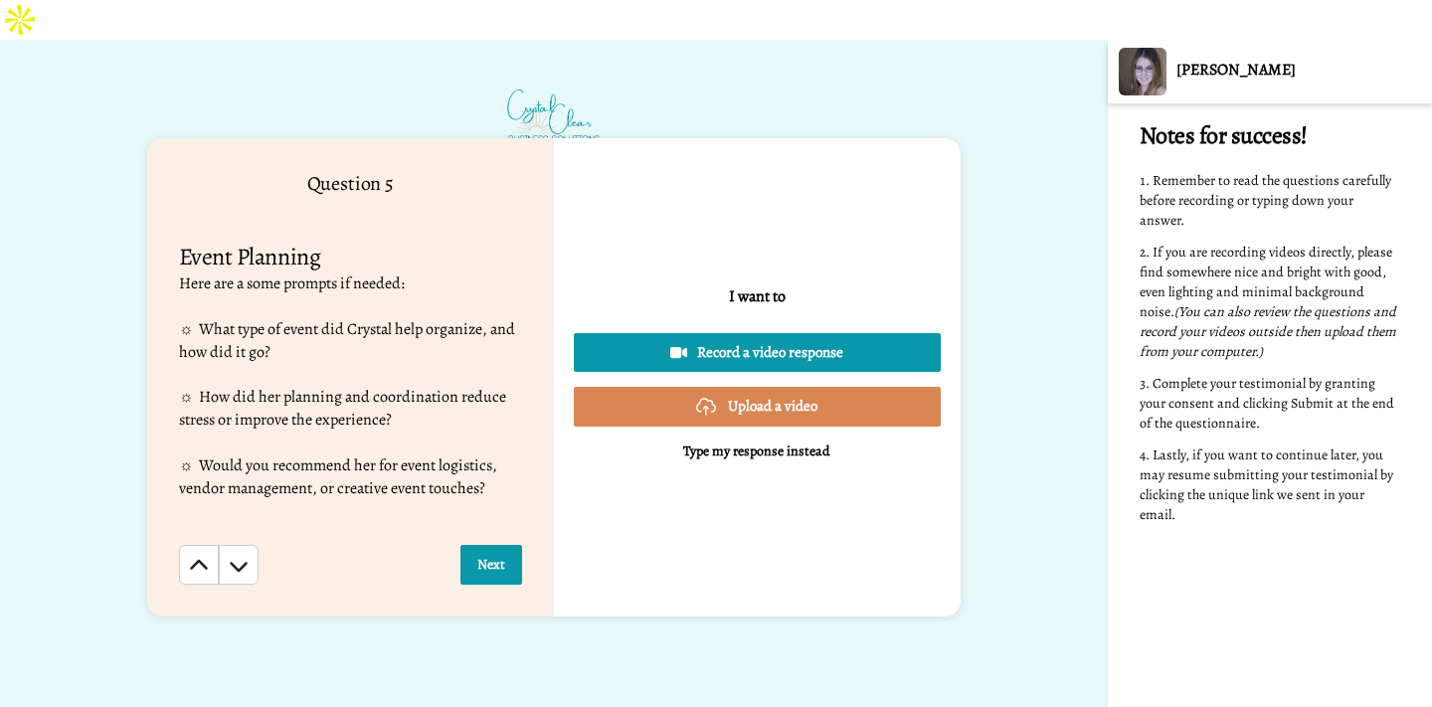
click at [502, 545] on button "Next" at bounding box center [491, 565] width 62 height 40
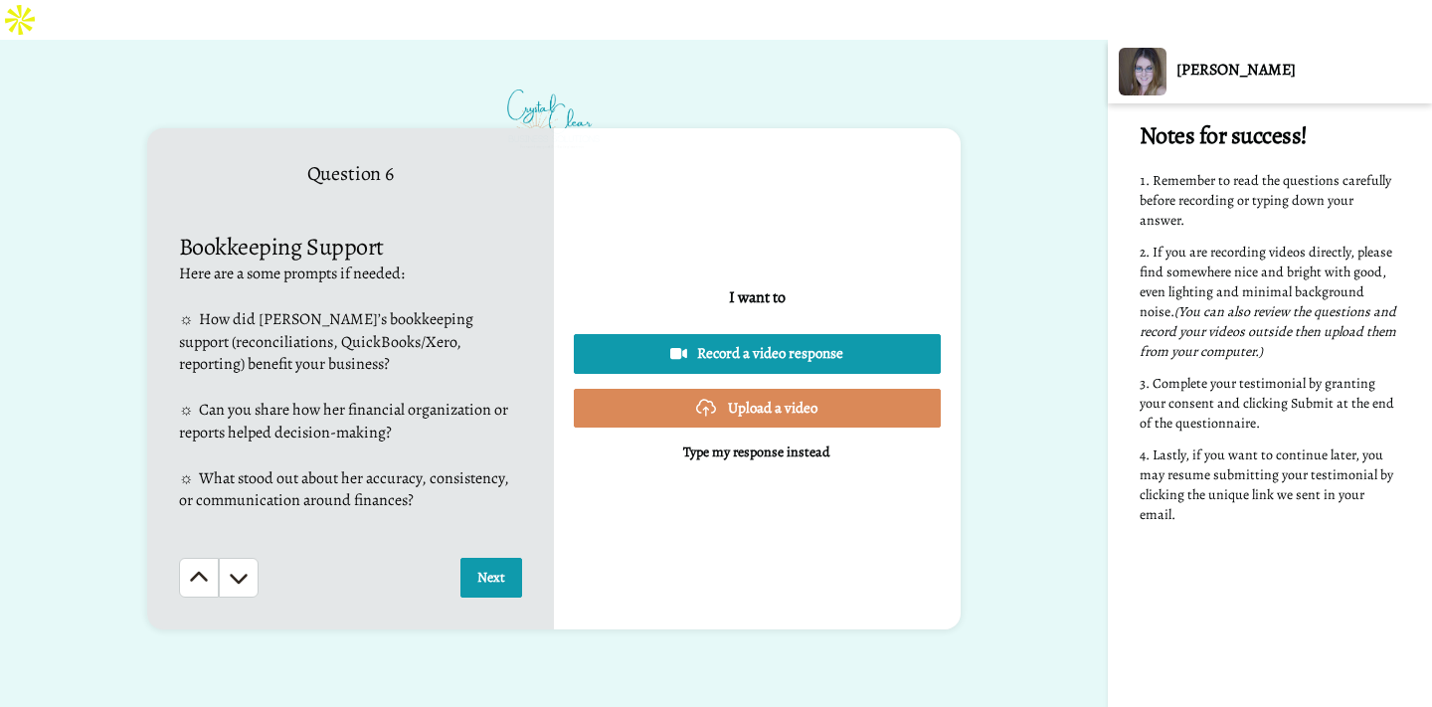
scroll to position [3383, 0]
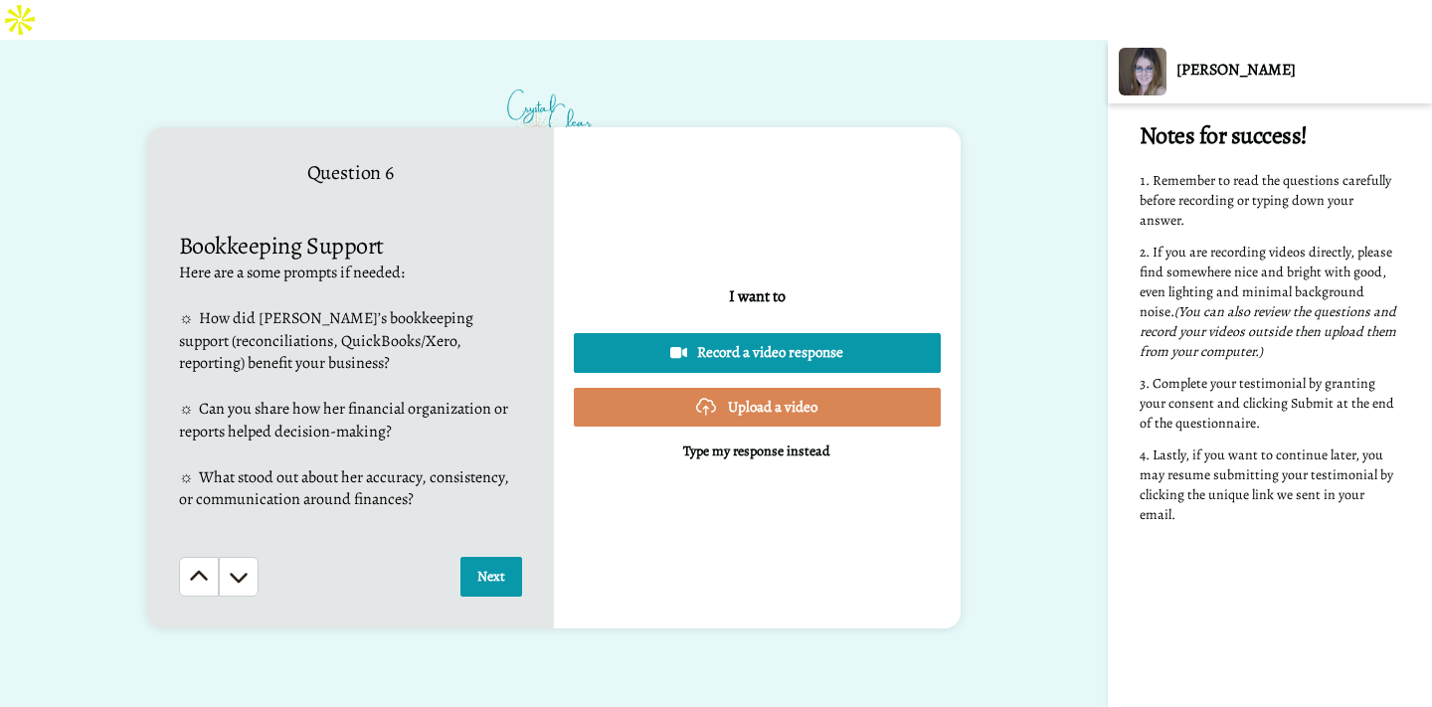
click at [502, 557] on button "Next" at bounding box center [491, 577] width 62 height 40
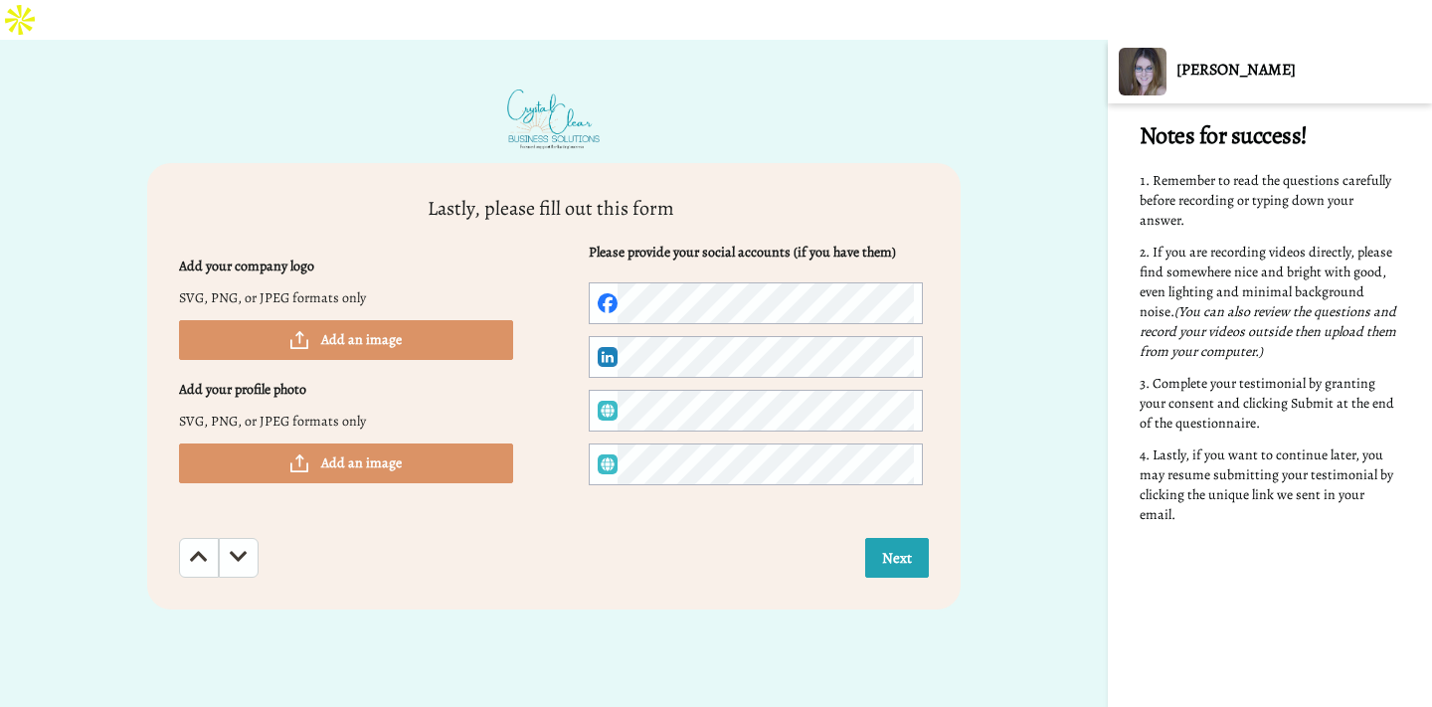
scroll to position [4060, 0]
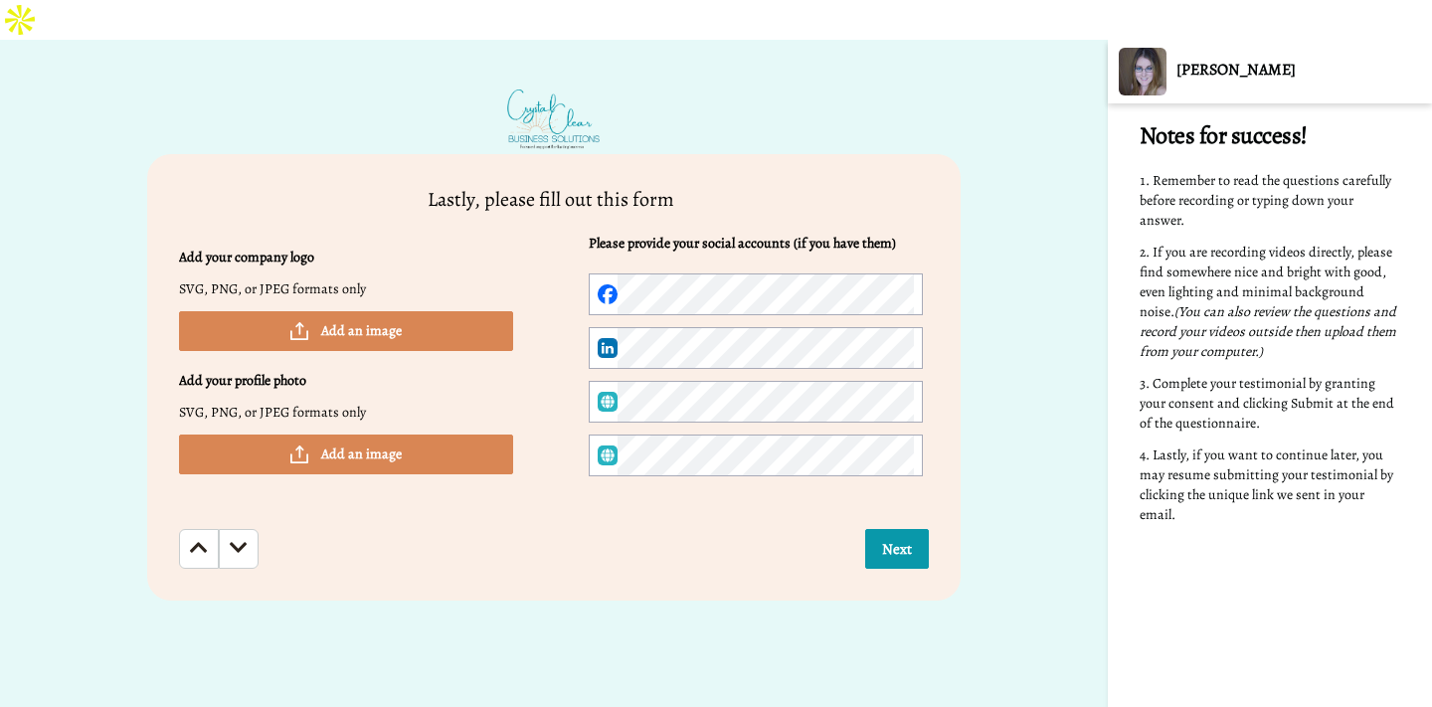
click at [432, 435] on button "Add an image" at bounding box center [346, 455] width 334 height 40
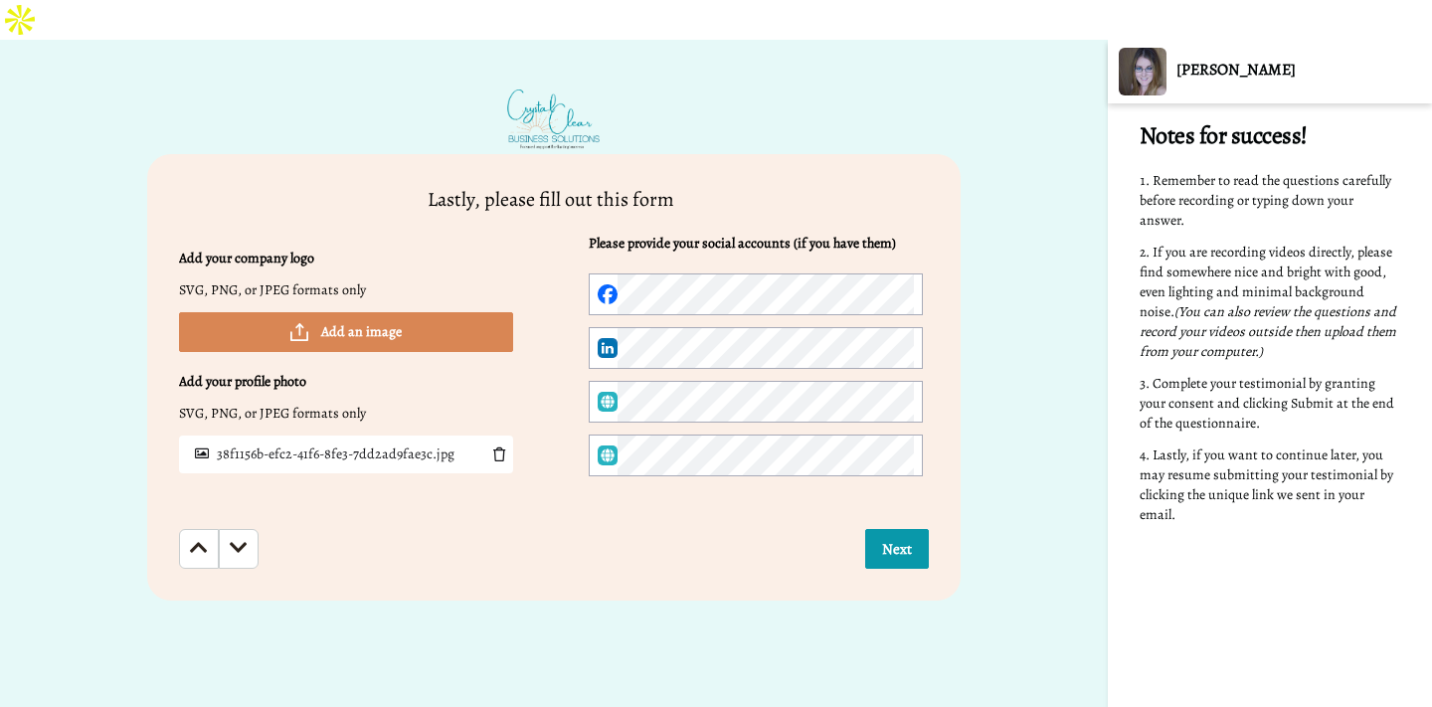
scroll to position [0, 31]
click at [909, 529] on button "Next" at bounding box center [897, 549] width 64 height 40
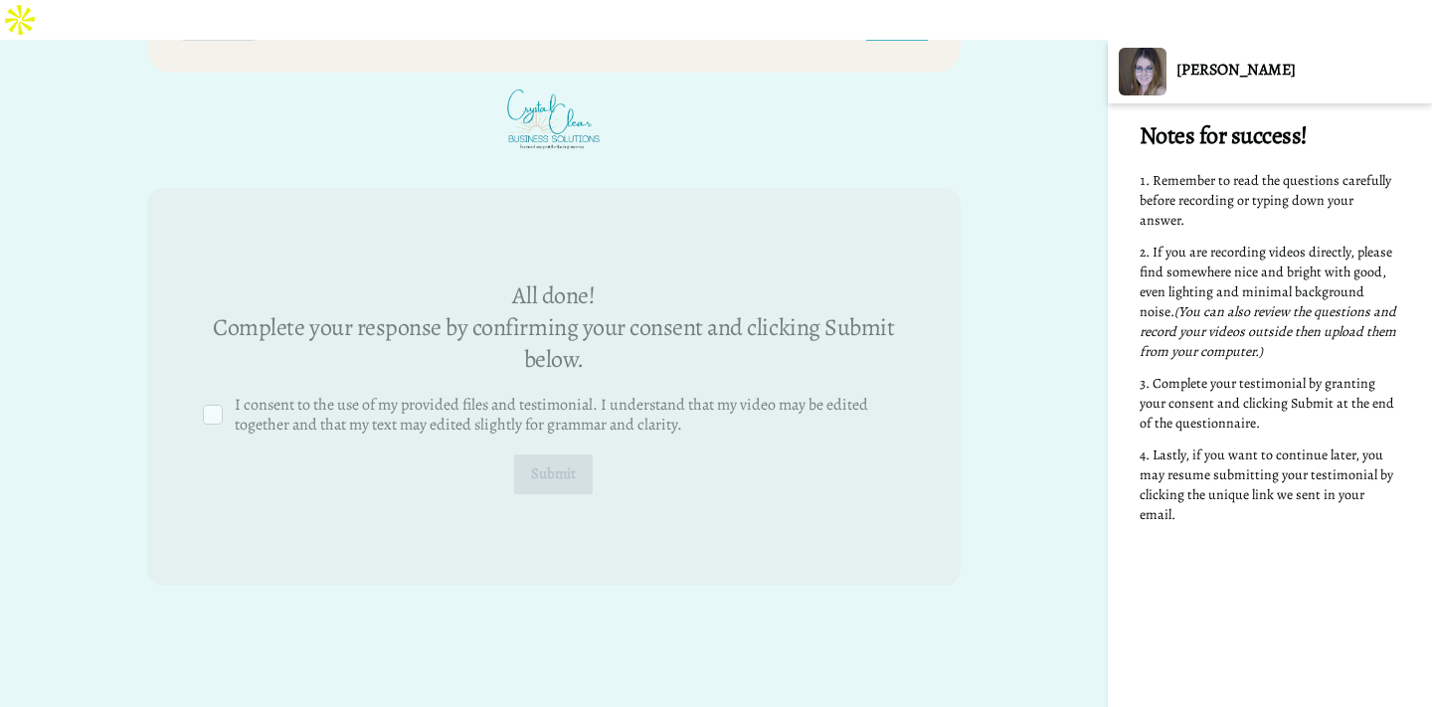
scroll to position [4597, 0]
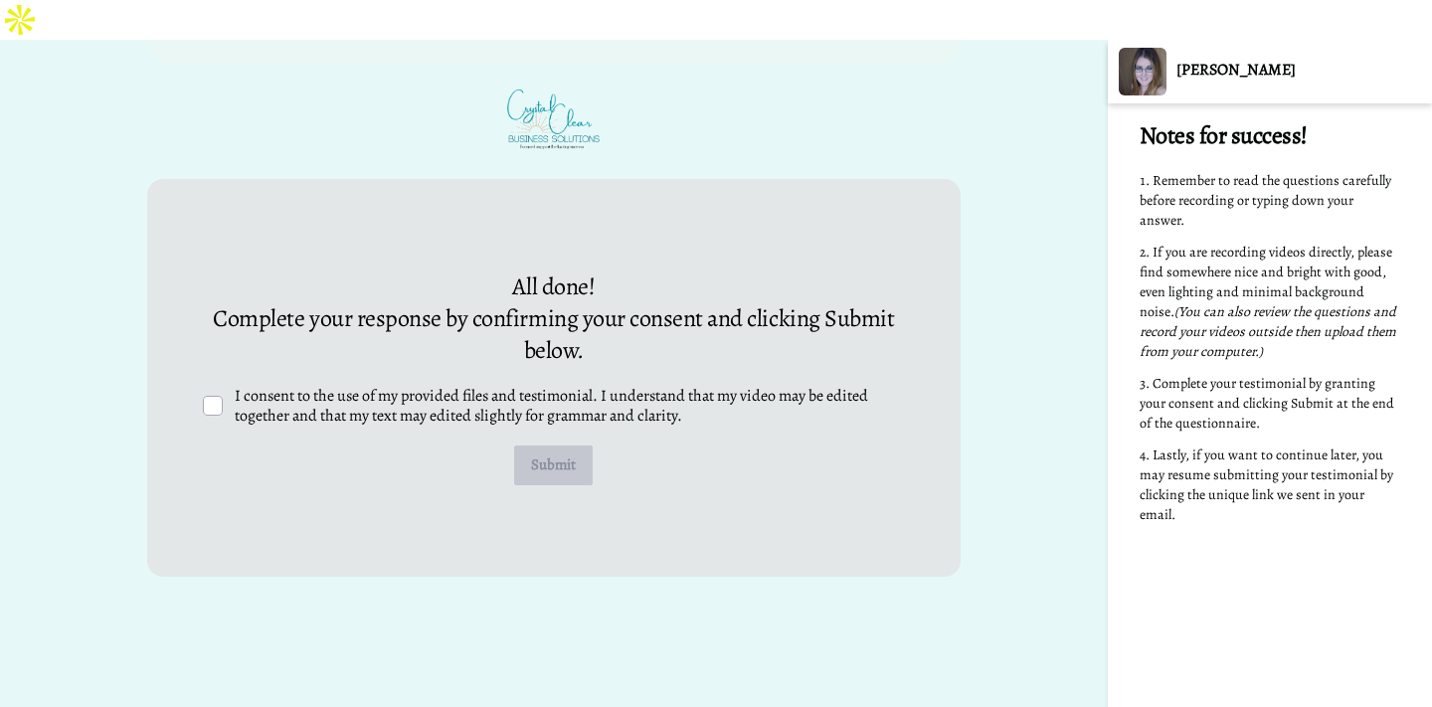
click at [413, 385] on span "I consent to the use of my provided files and testimonial. I understand that my…" at bounding box center [553, 406] width 636 height 42
click at [219, 396] on span at bounding box center [213, 406] width 20 height 20
click at [558, 446] on button "Submit" at bounding box center [553, 466] width 79 height 40
